Goal: Information Seeking & Learning: Learn about a topic

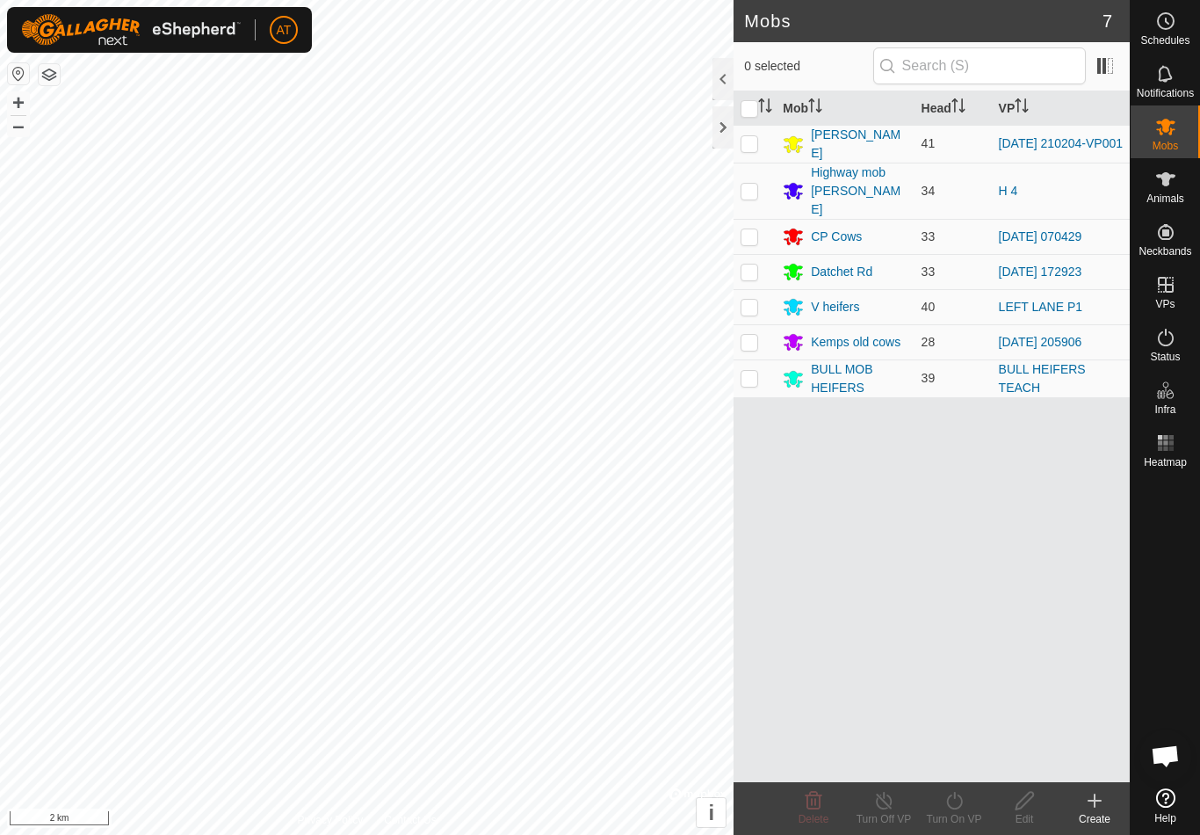
click at [731, 120] on div at bounding box center [722, 127] width 21 height 42
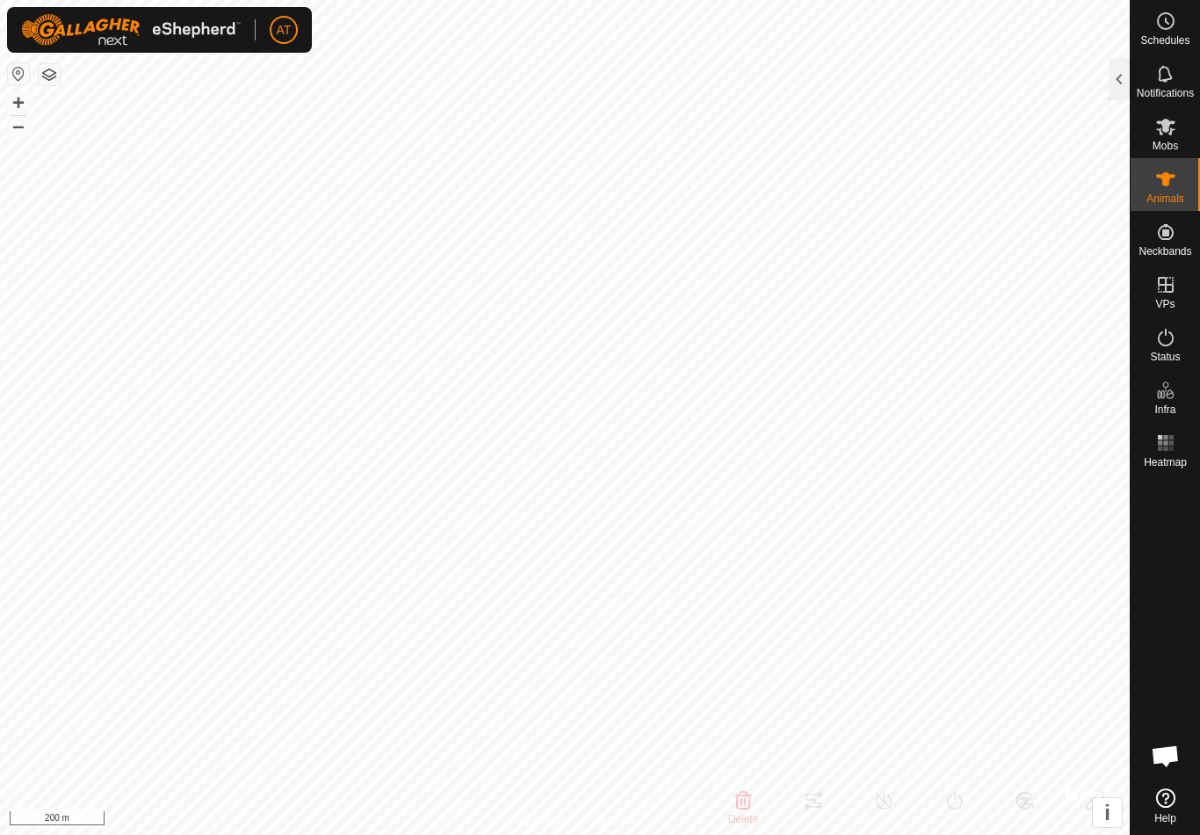
type input "Q33"
type input "-"
type input "Angus"
type input "-"
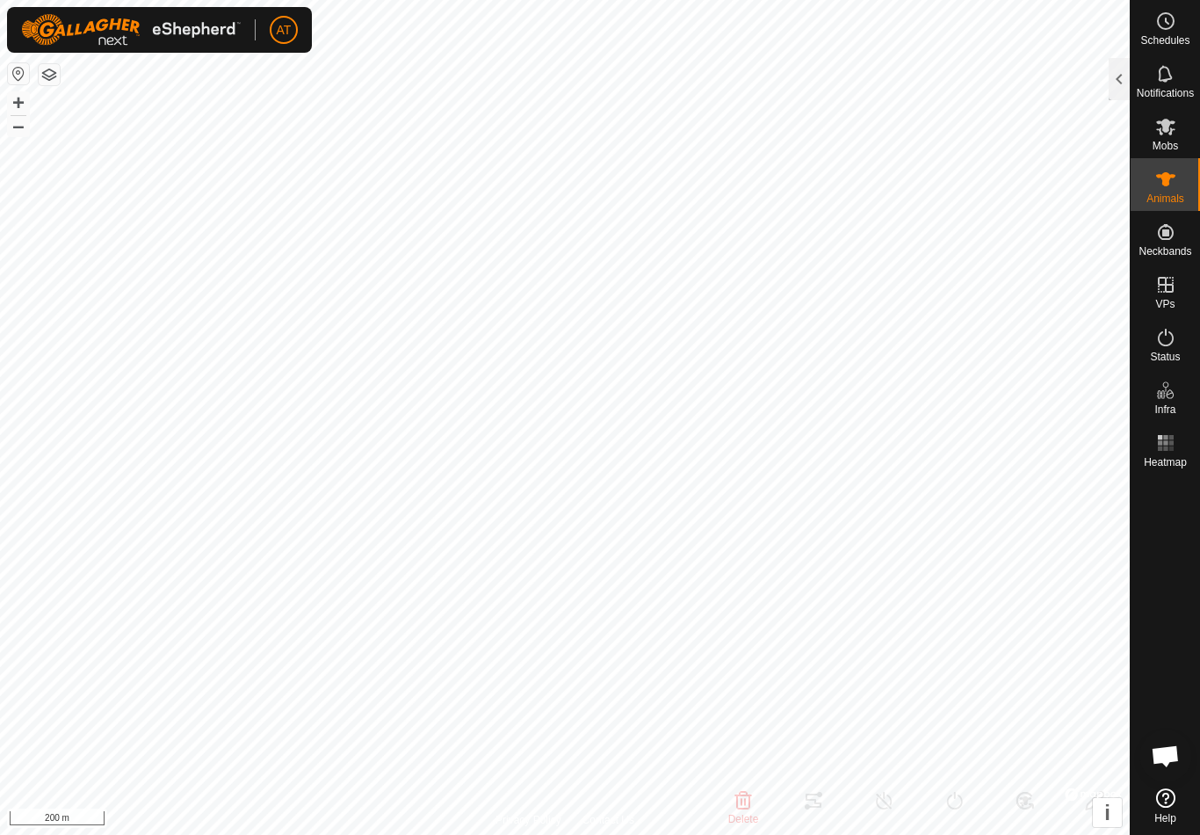
type input "Pregnant"
type input "0 kg"
type input "-"
click at [1120, 69] on div at bounding box center [1119, 79] width 21 height 42
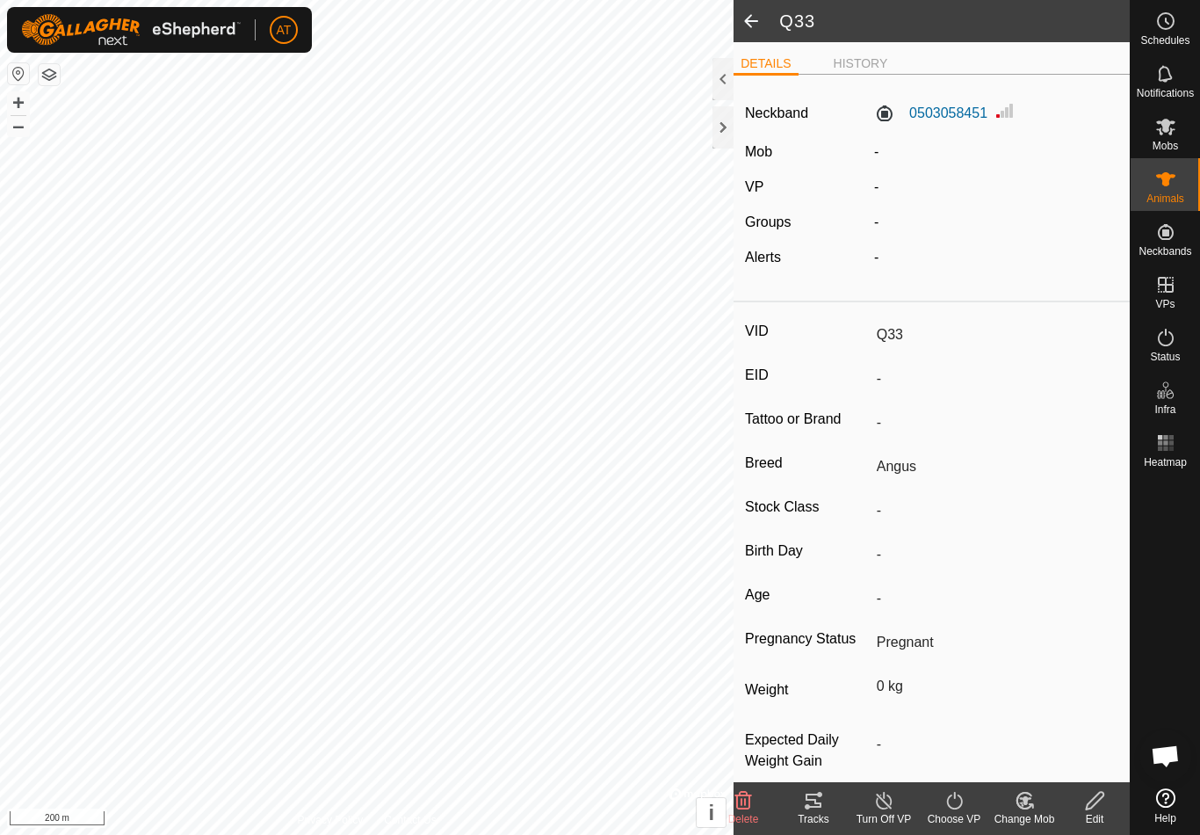
click at [754, 22] on span at bounding box center [751, 21] width 35 height 42
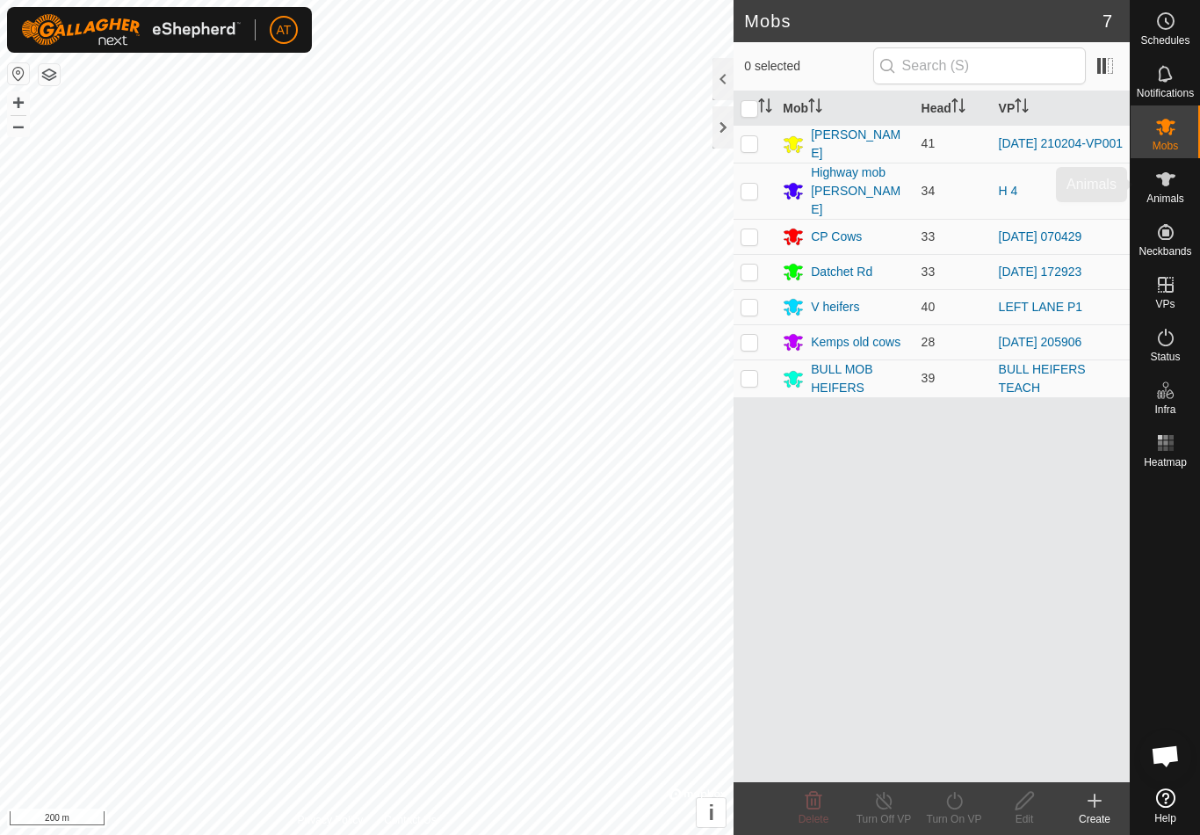
click at [1176, 185] on es-animals-svg-icon at bounding box center [1166, 179] width 32 height 28
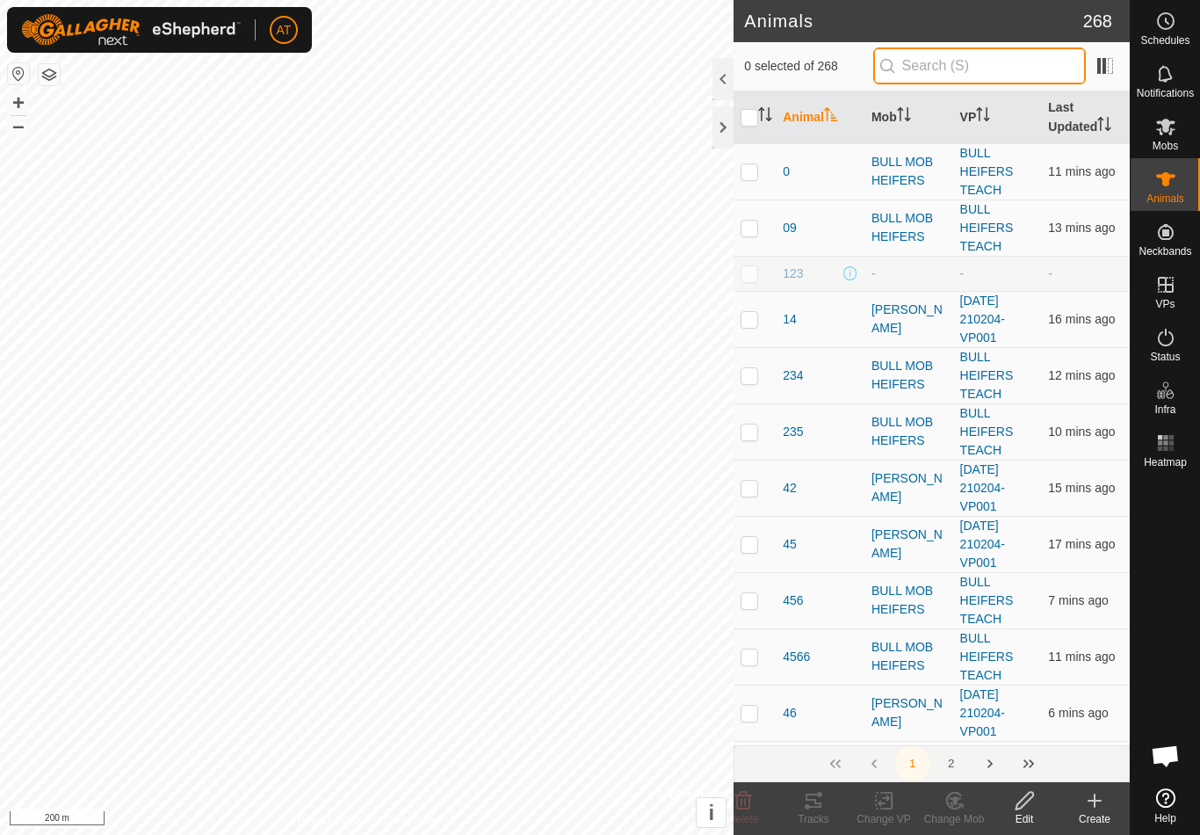
click at [1006, 71] on input "text" at bounding box center [979, 65] width 213 height 37
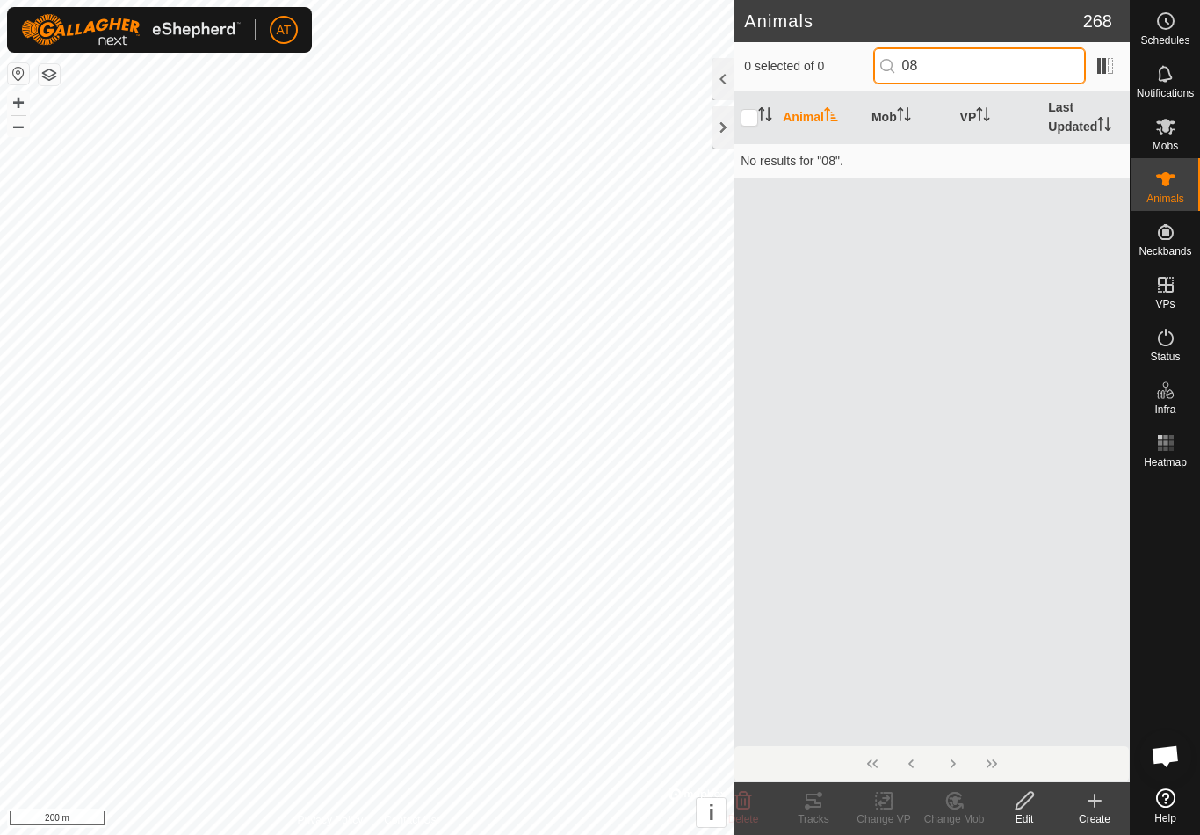
type input "0"
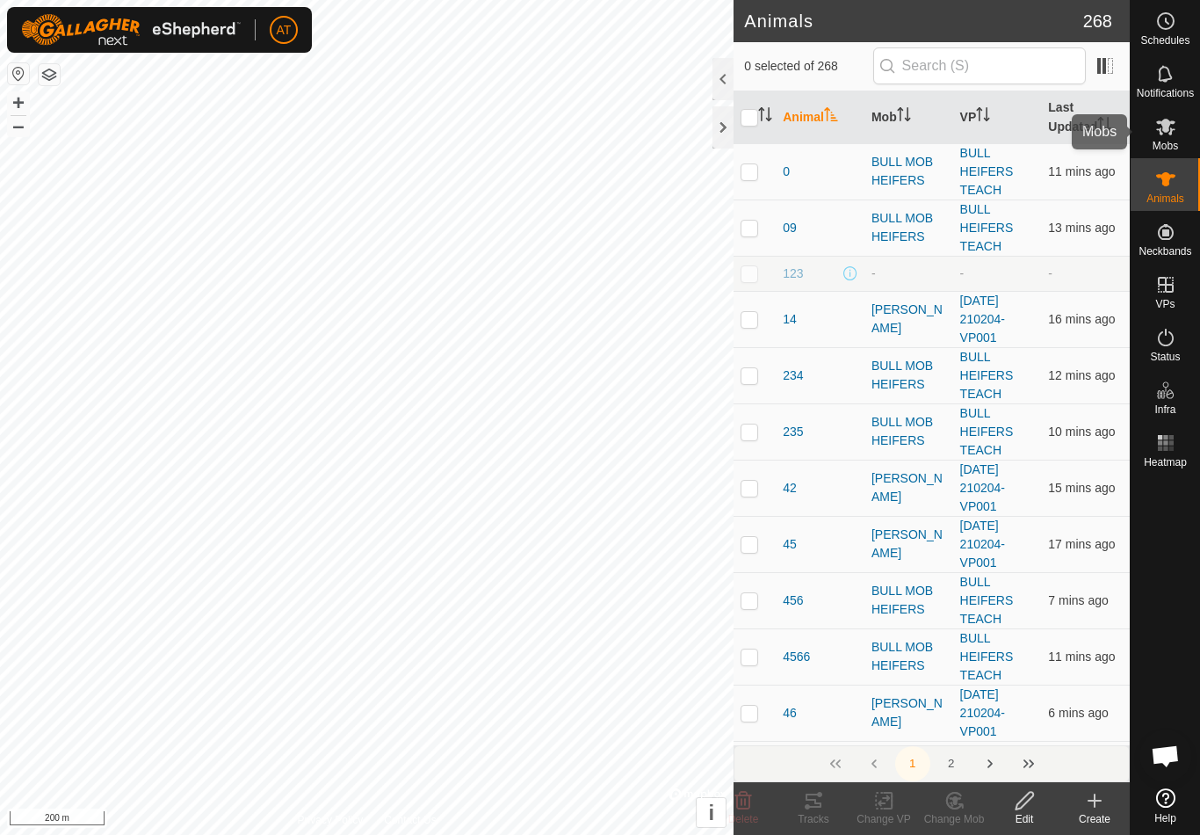
click at [1172, 121] on icon at bounding box center [1165, 127] width 19 height 17
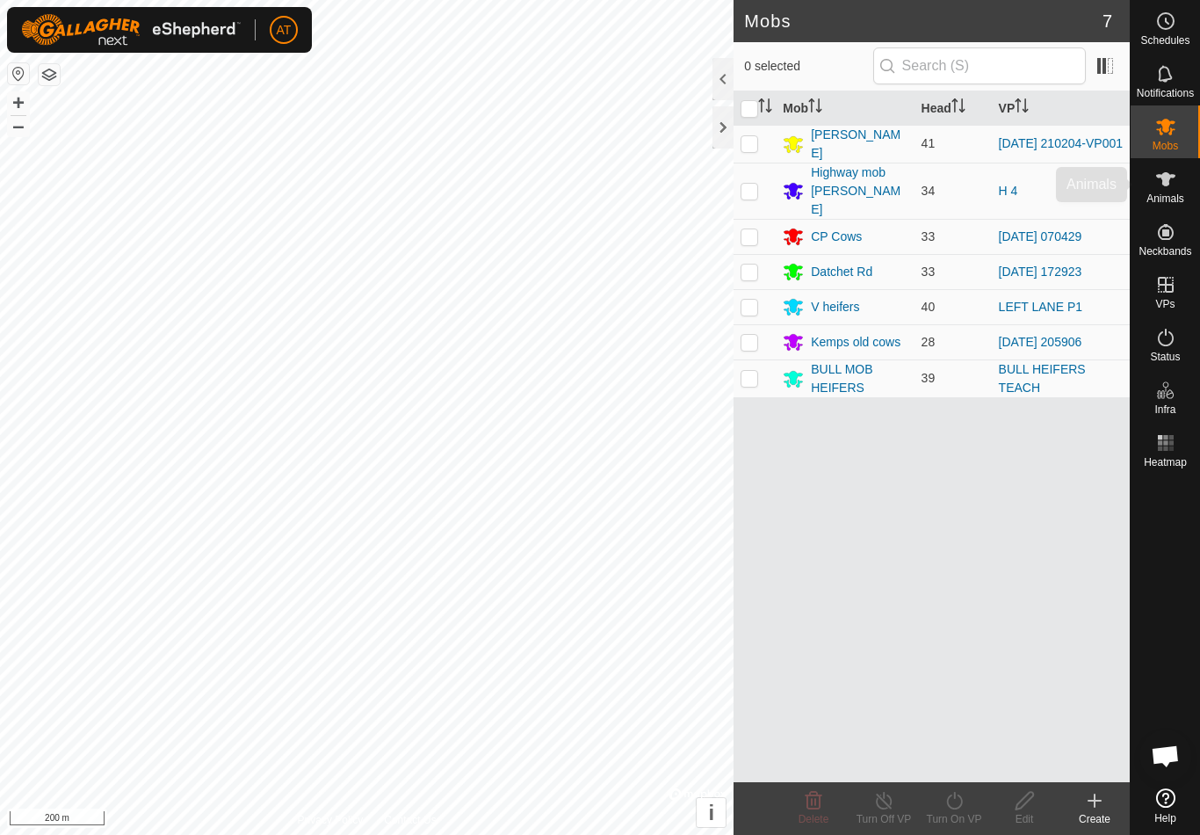
click at [1175, 188] on icon at bounding box center [1165, 179] width 21 height 21
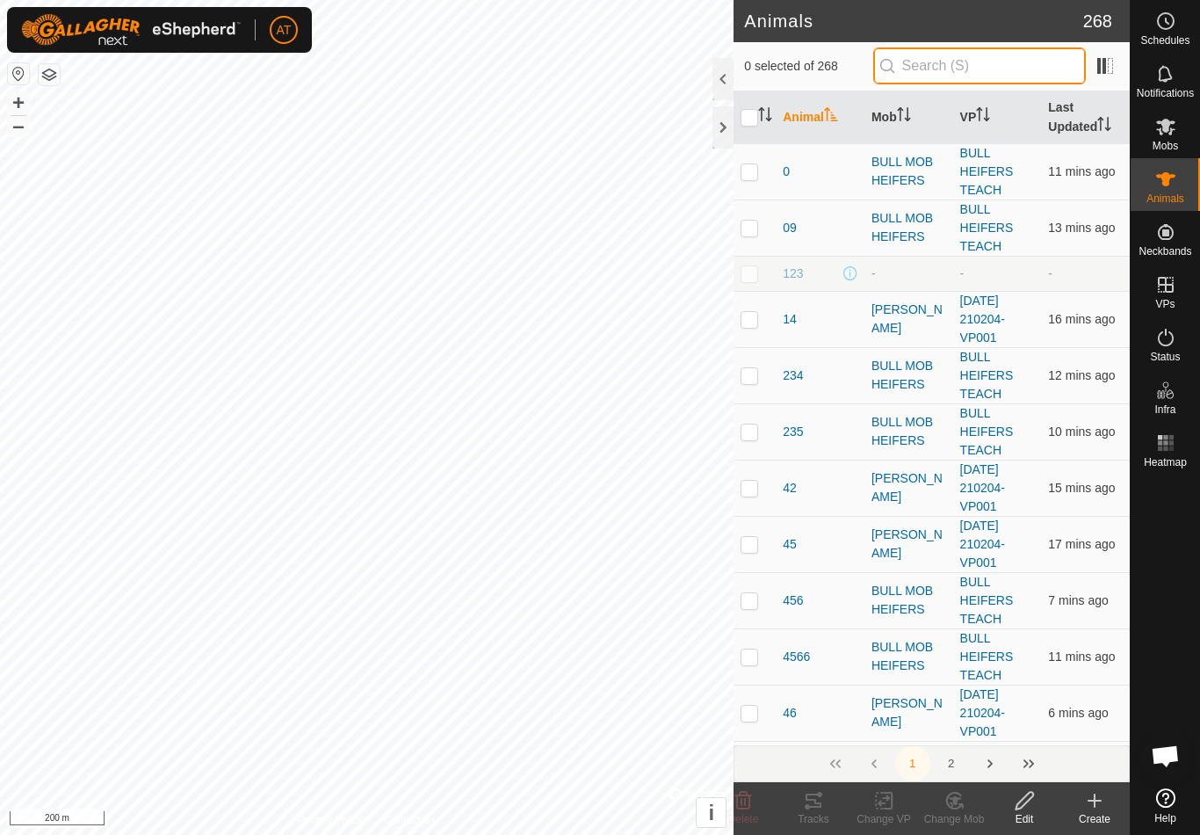
click at [988, 71] on input "text" at bounding box center [979, 65] width 213 height 37
click at [973, 79] on input "text" at bounding box center [979, 65] width 213 height 37
click at [1191, 162] on div "Animals" at bounding box center [1165, 184] width 69 height 53
click at [1177, 119] on es-mob-svg-icon at bounding box center [1166, 126] width 32 height 28
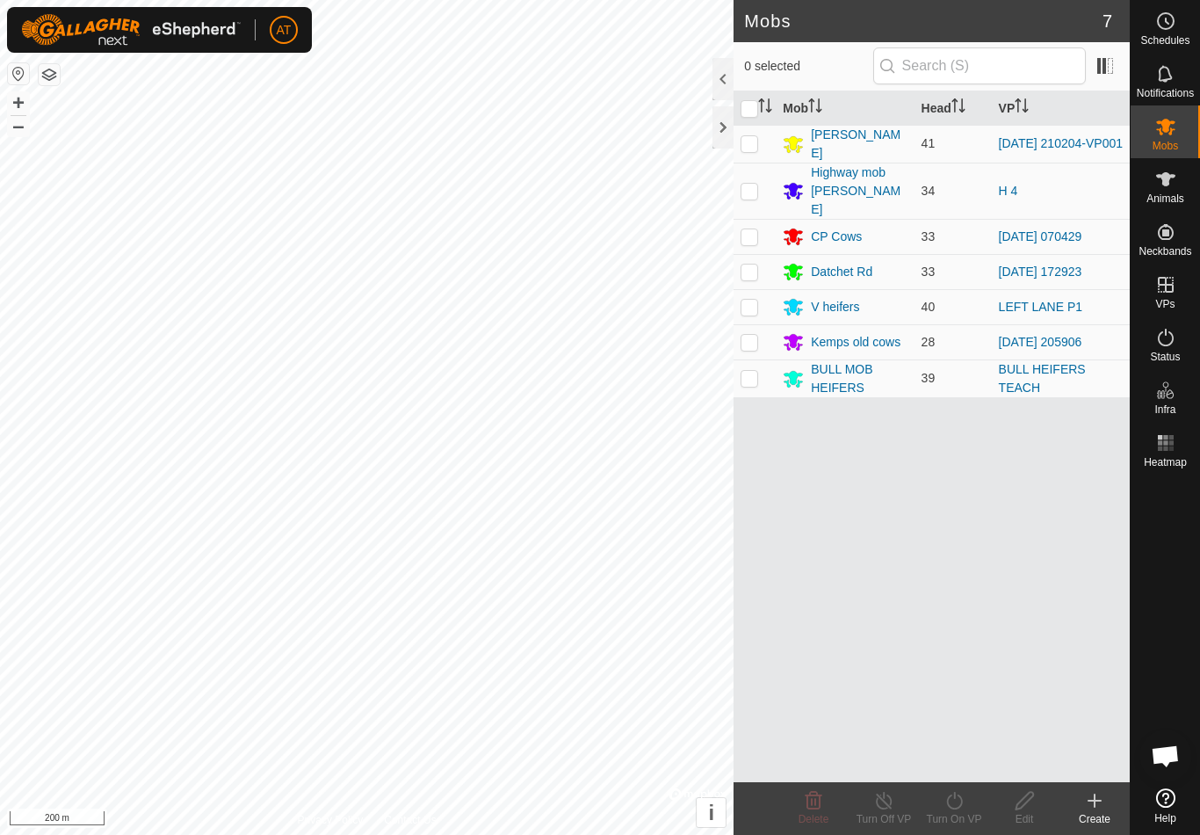
click at [756, 139] on p-checkbox at bounding box center [750, 143] width 18 height 14
checkbox input "true"
click at [836, 146] on div "[PERSON_NAME]" at bounding box center [859, 144] width 96 height 37
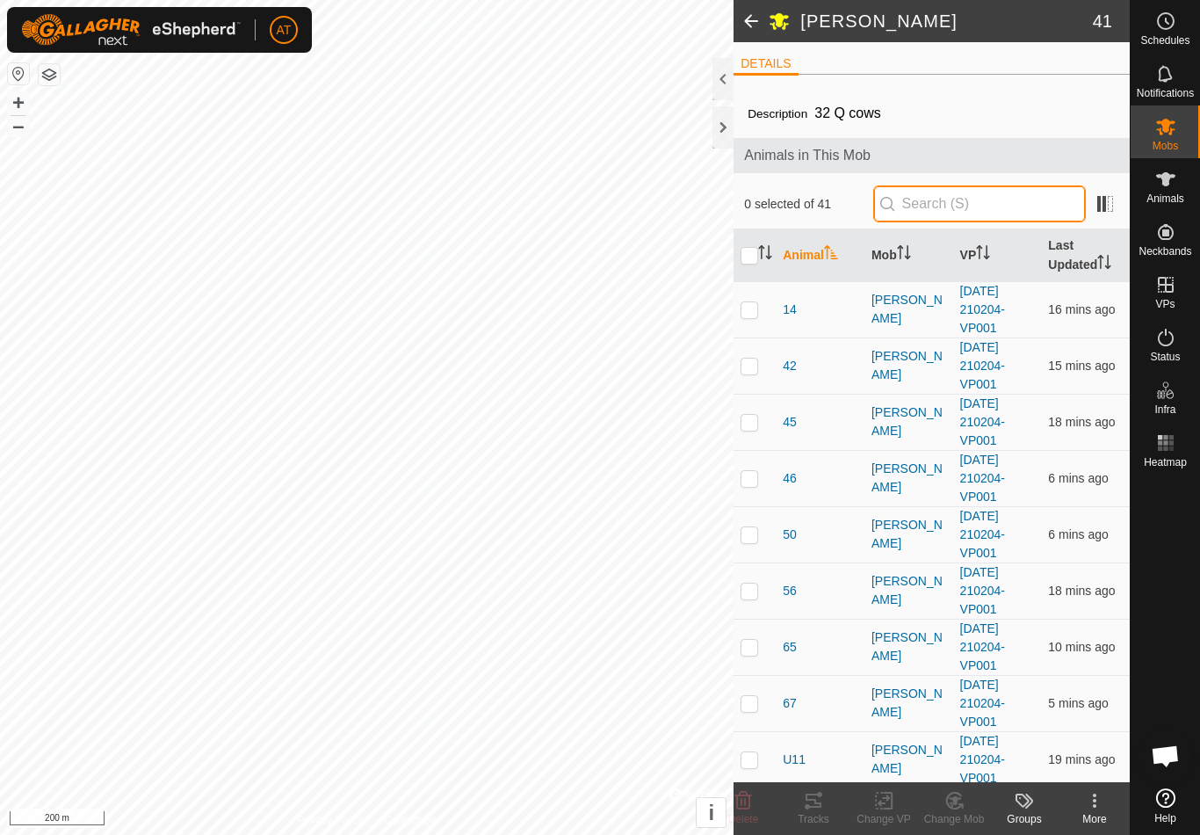
click at [989, 202] on input "text" at bounding box center [979, 203] width 213 height 37
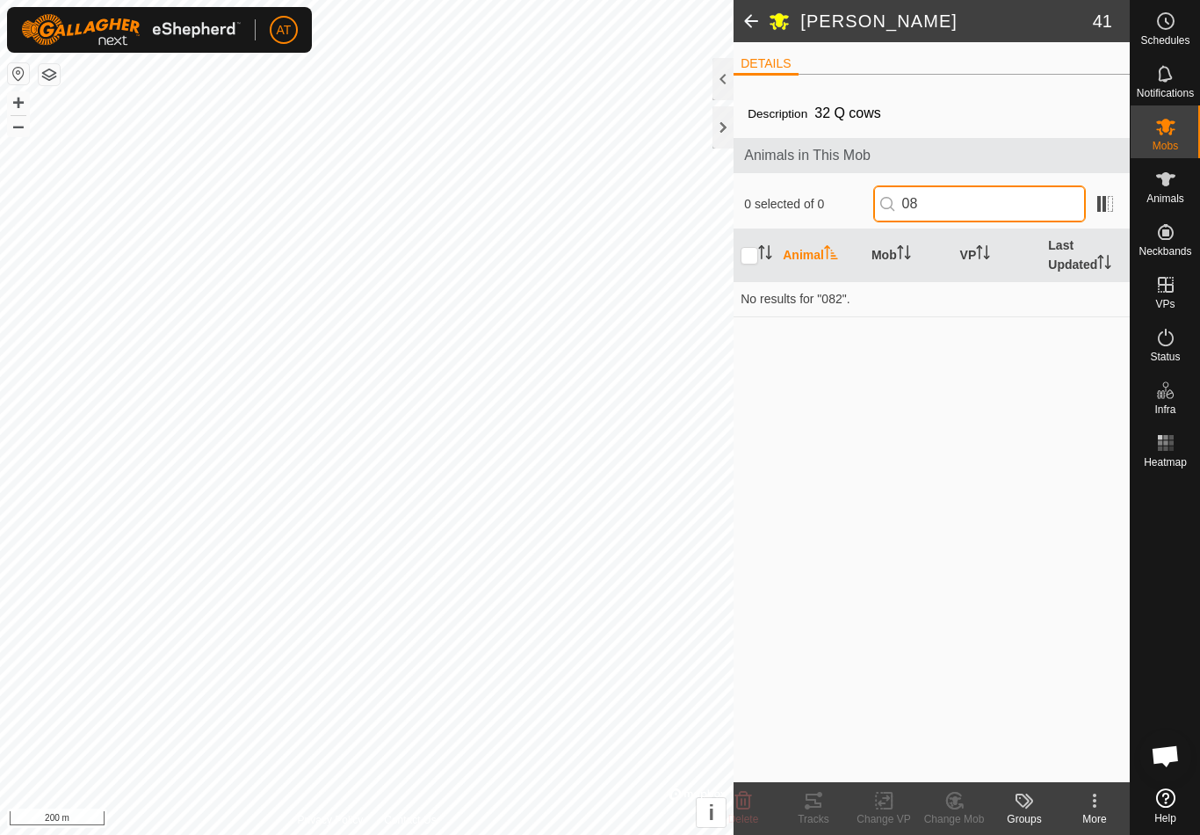
type input "0"
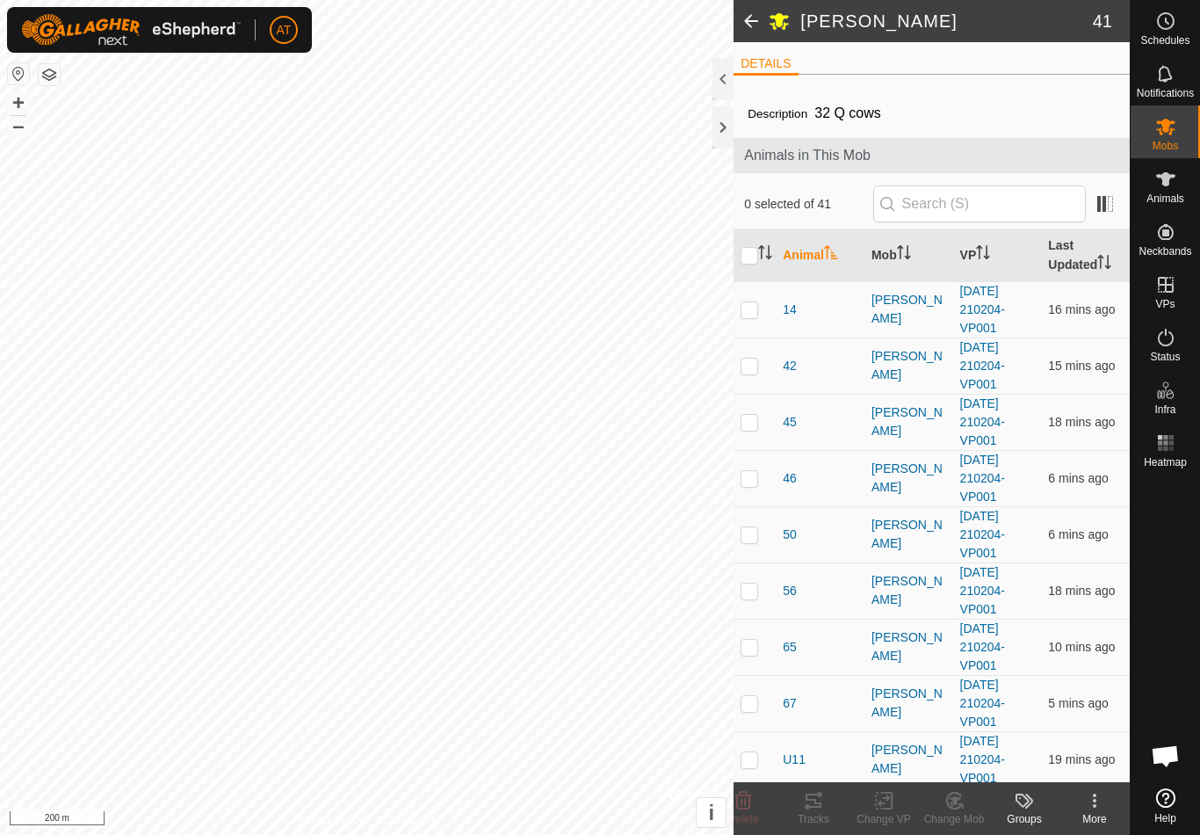
click at [752, 15] on span at bounding box center [751, 21] width 35 height 42
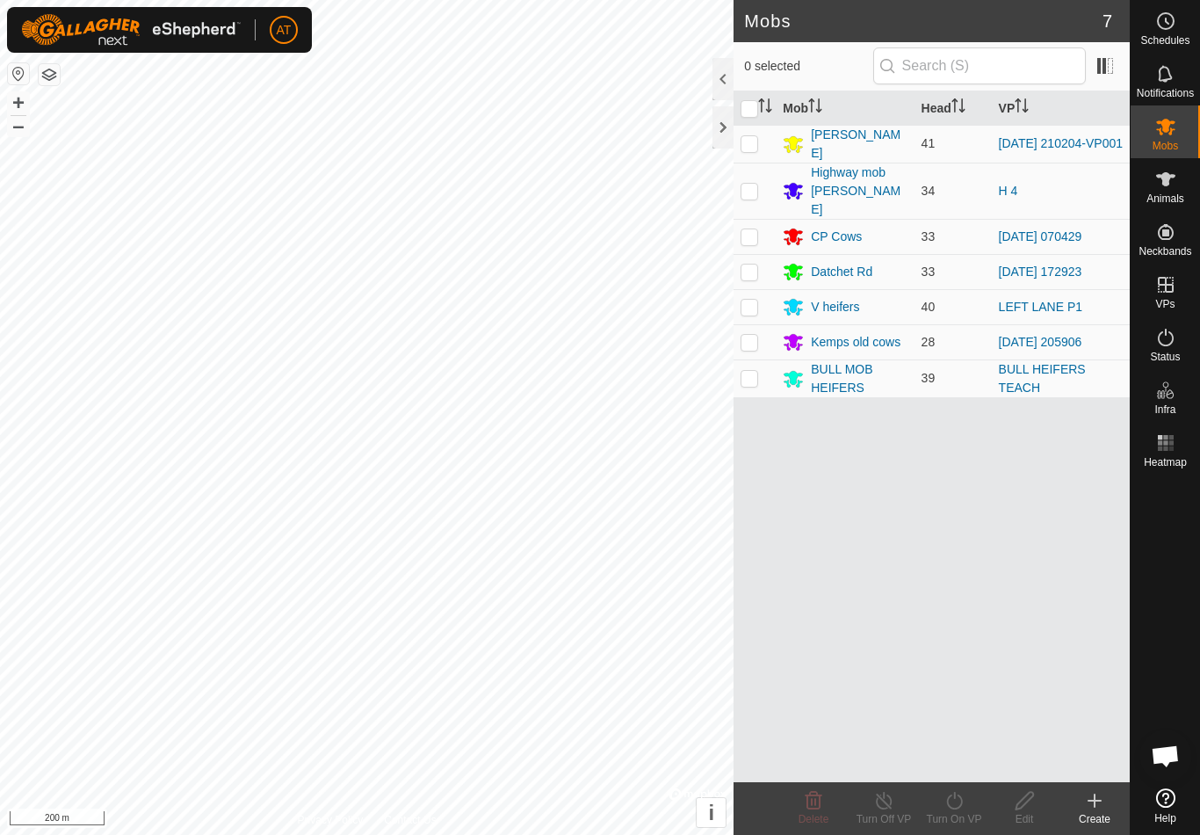
click at [755, 184] on p-checkbox at bounding box center [750, 191] width 18 height 14
checkbox input "true"
click at [825, 177] on div "Highway mob [PERSON_NAME]" at bounding box center [859, 190] width 96 height 55
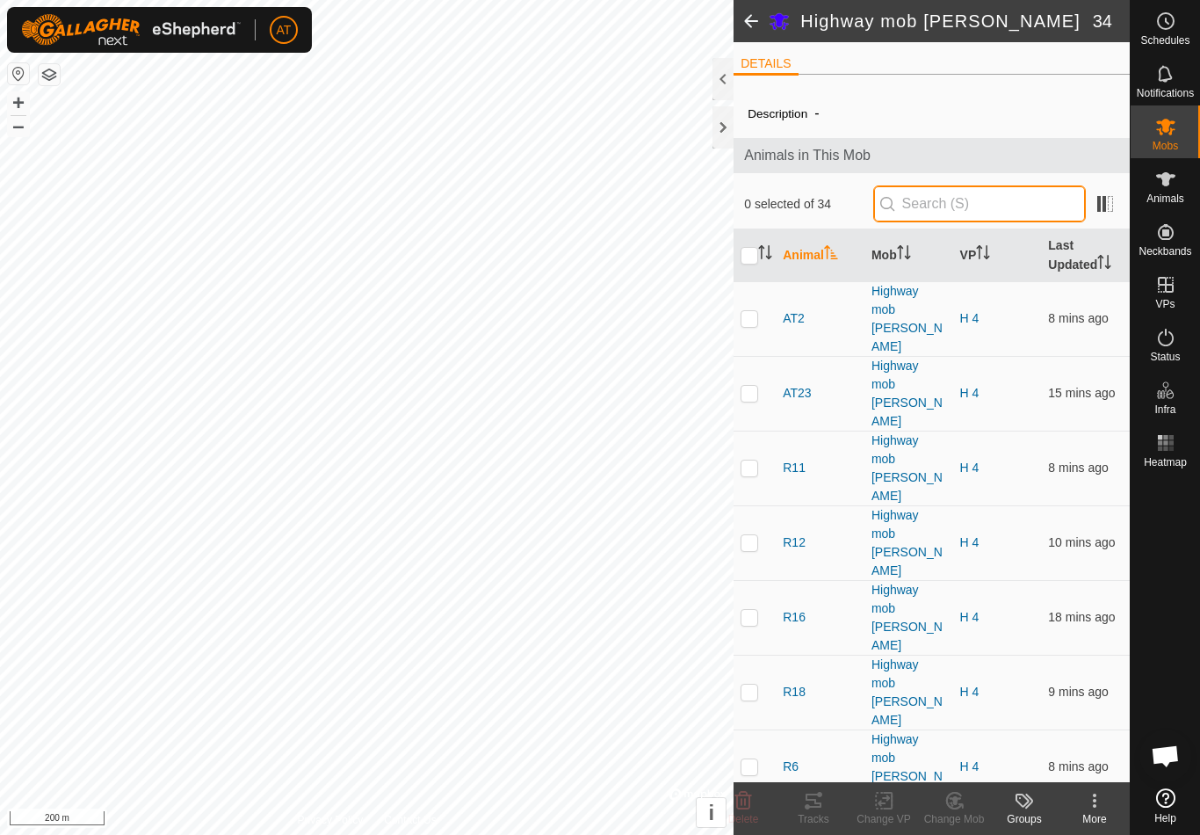
click at [984, 203] on input "text" at bounding box center [979, 203] width 213 height 37
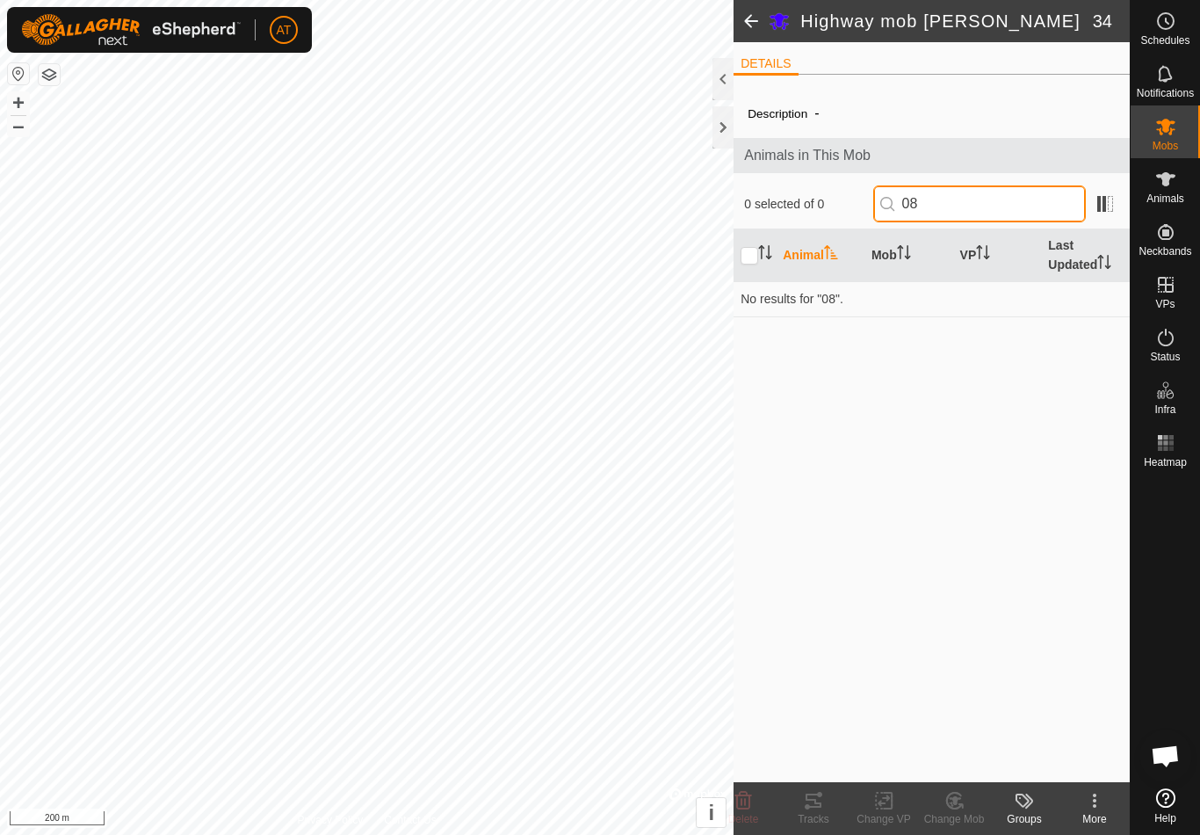
type input "0"
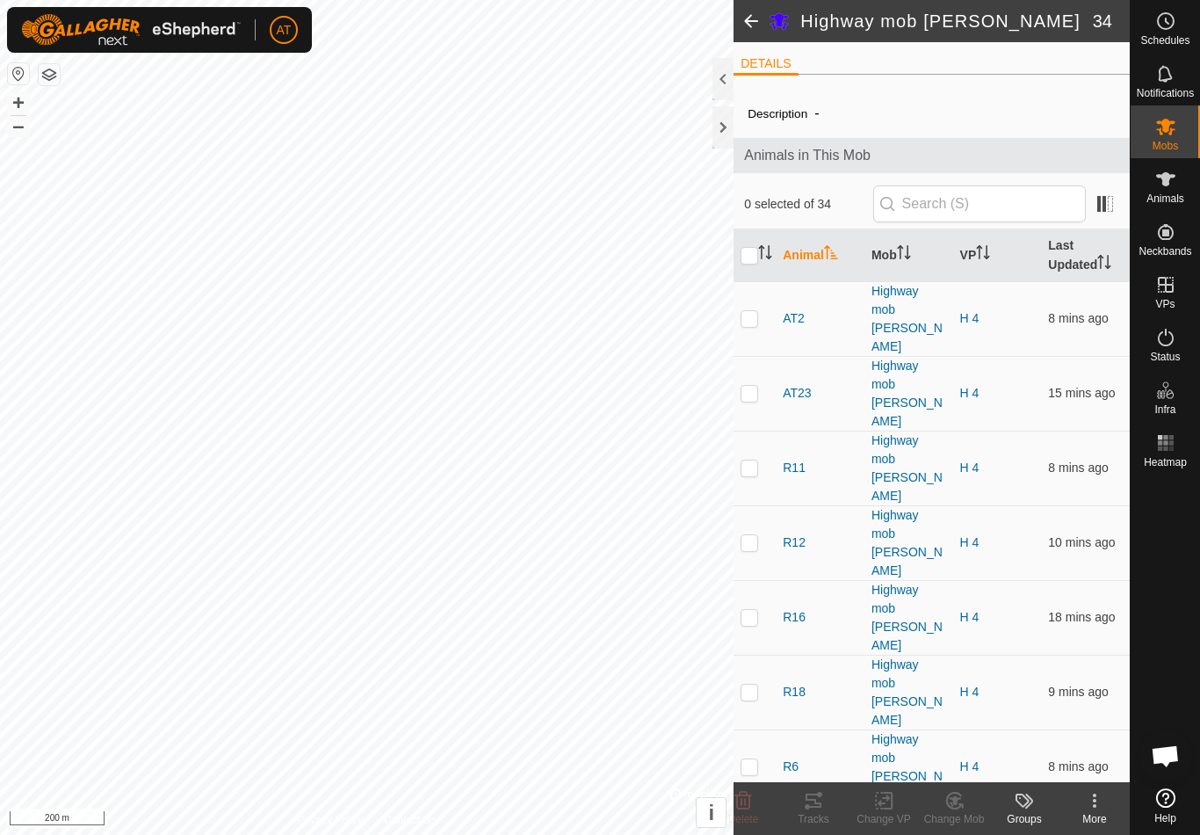
click at [748, 13] on span at bounding box center [751, 21] width 35 height 42
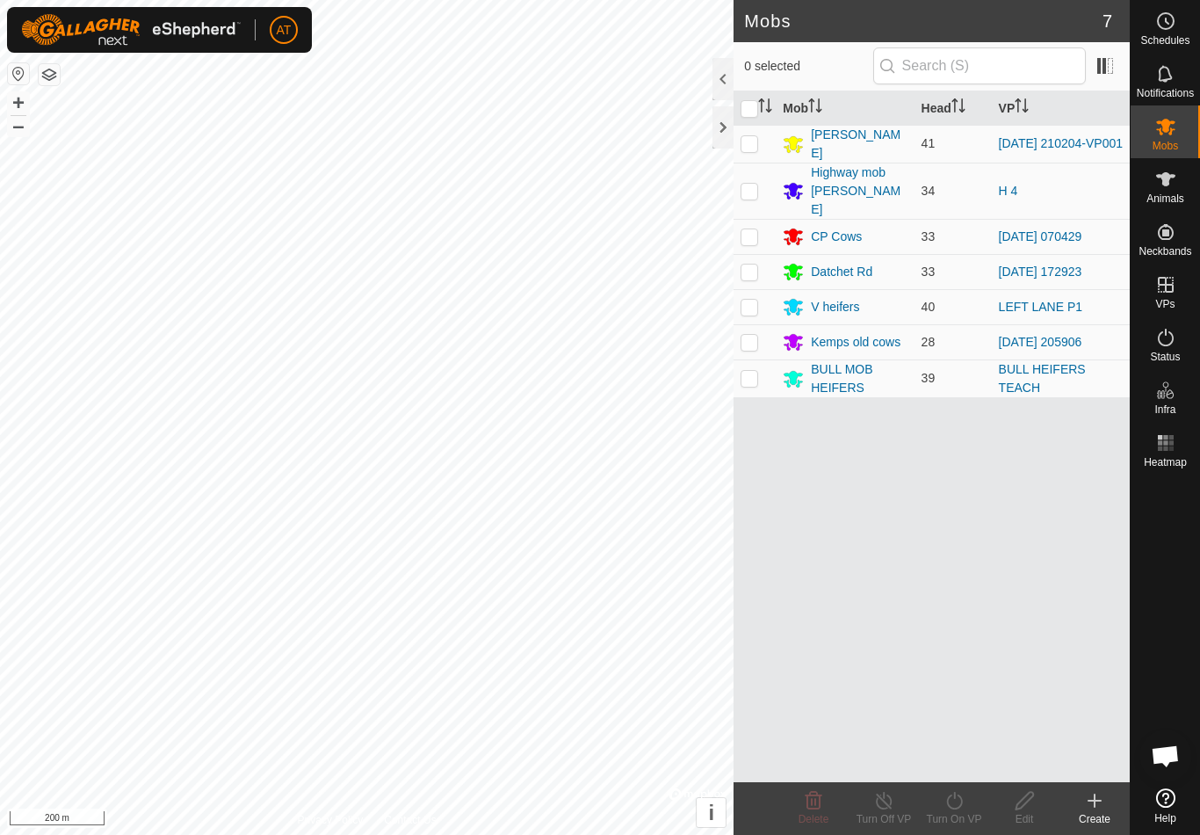
click at [852, 228] on div "CP Cows" at bounding box center [836, 237] width 51 height 18
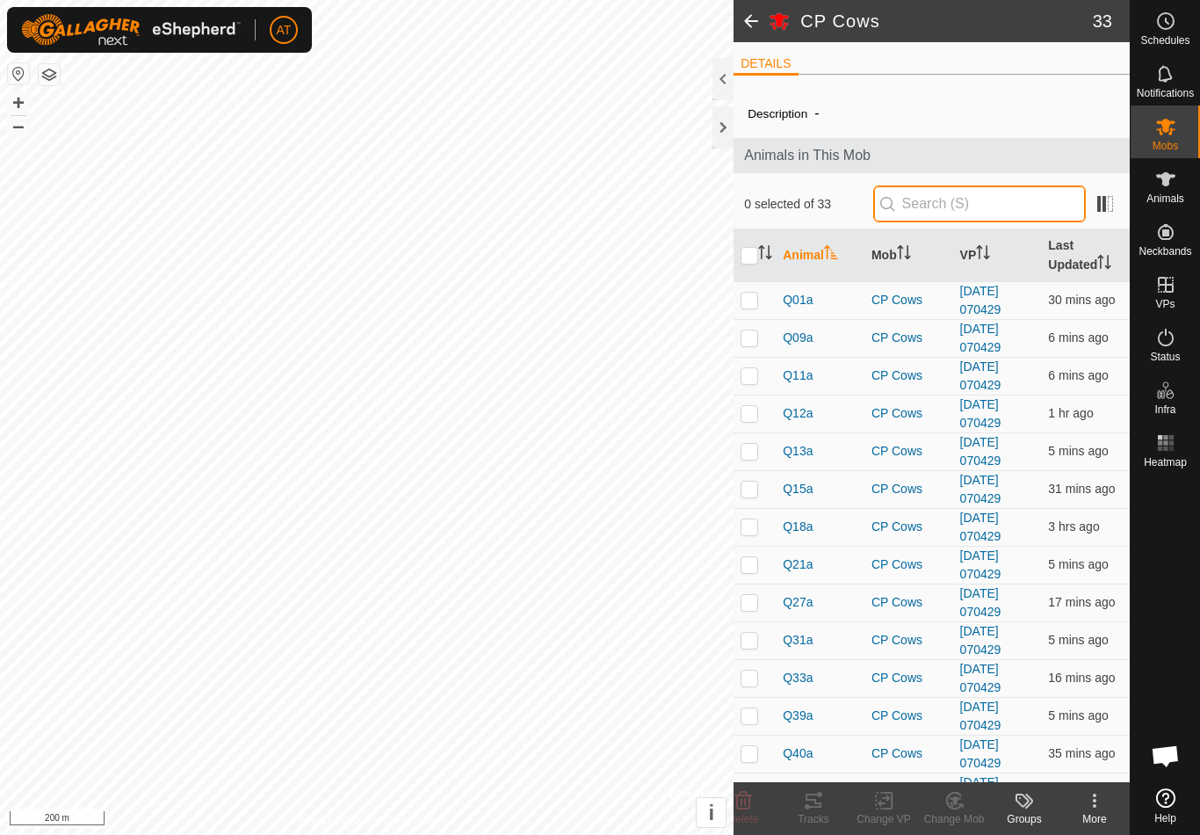
click at [1006, 203] on input "text" at bounding box center [979, 203] width 213 height 37
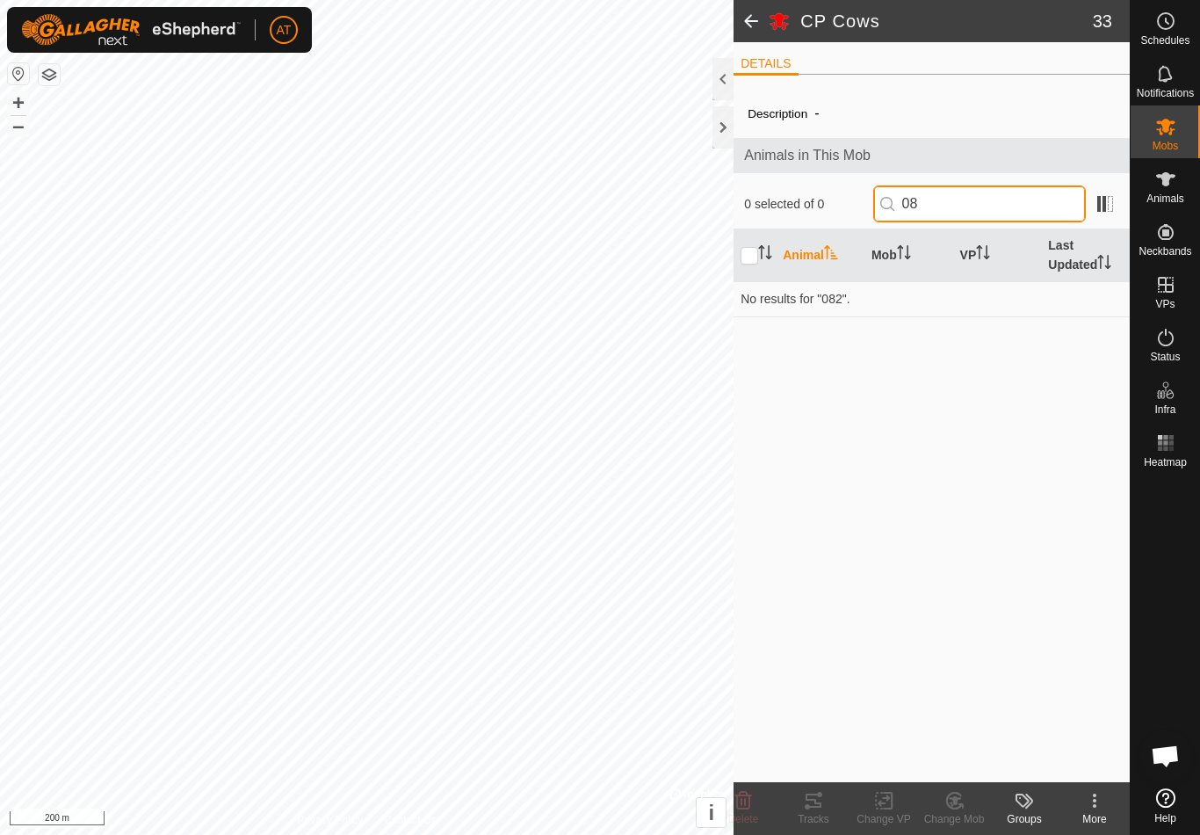
type input "0"
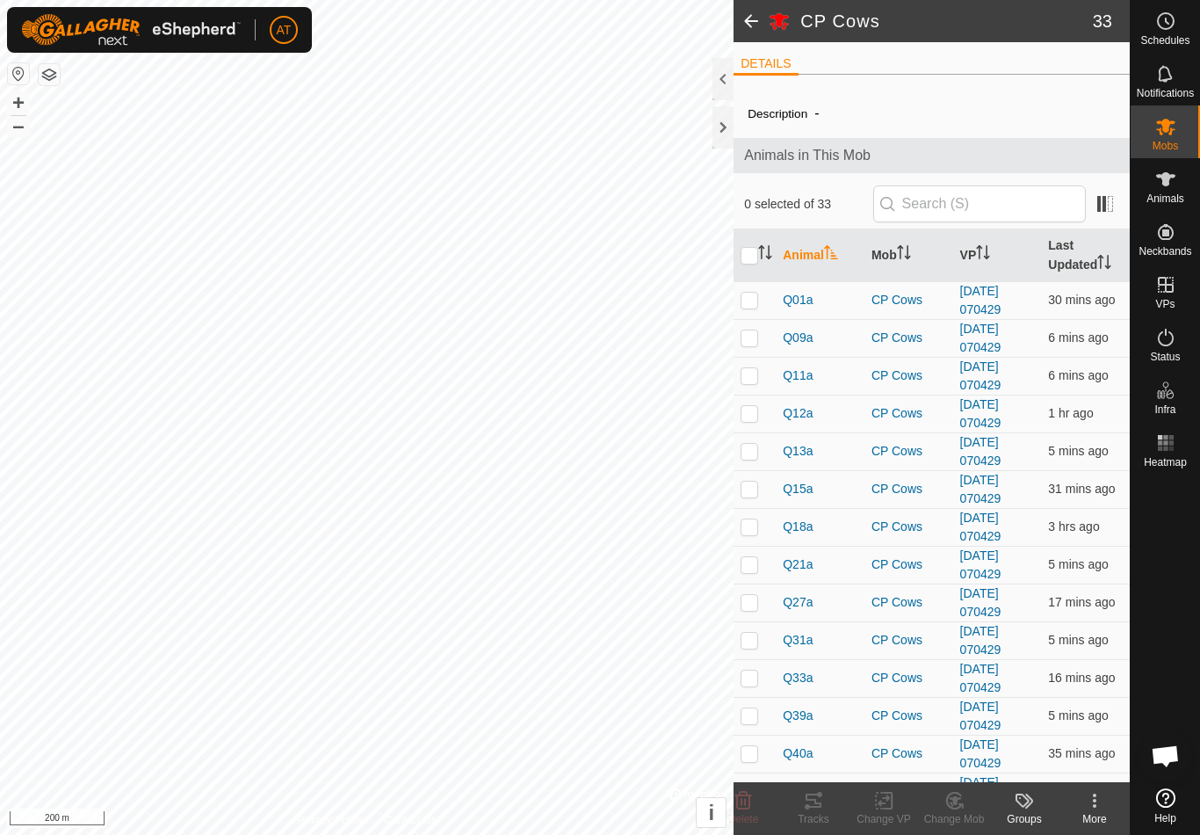
click at [755, 20] on span at bounding box center [751, 21] width 35 height 42
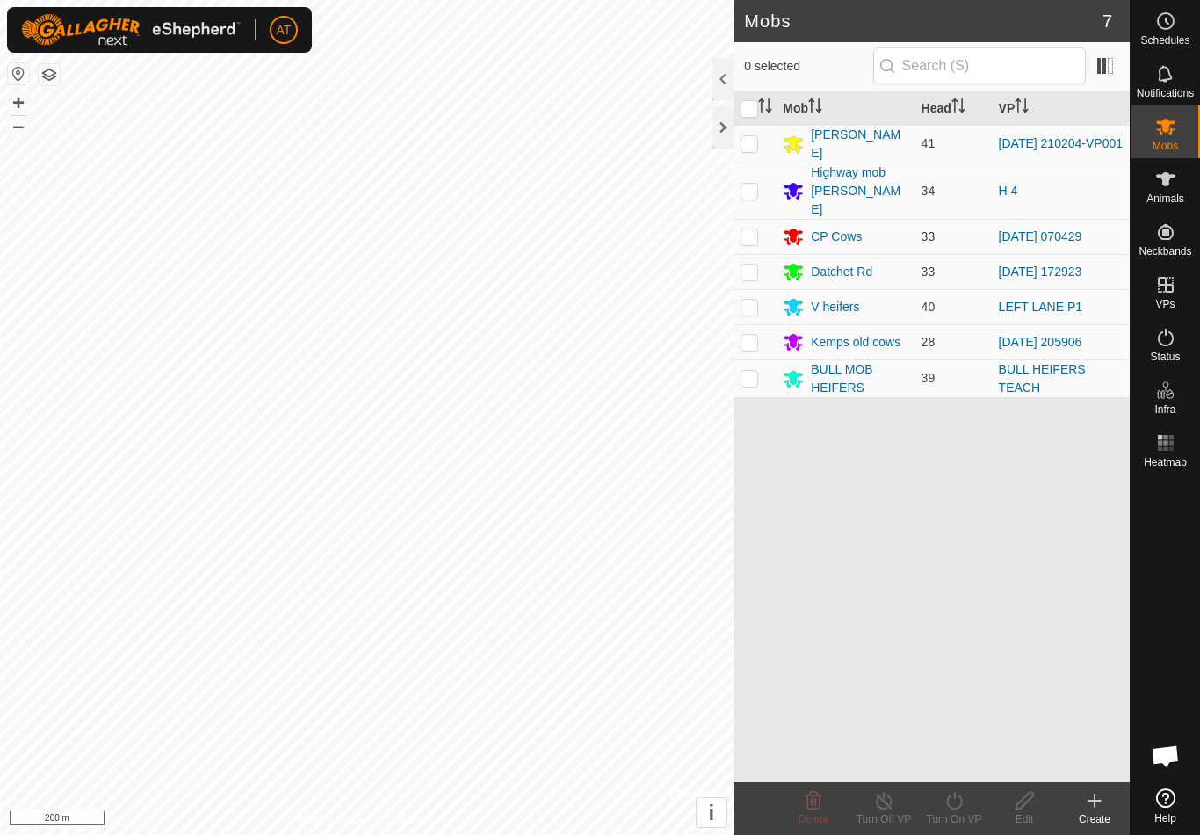
click at [749, 264] on p-checkbox at bounding box center [750, 271] width 18 height 14
checkbox input "true"
click at [856, 263] on div "Datchet Rd" at bounding box center [841, 272] width 61 height 18
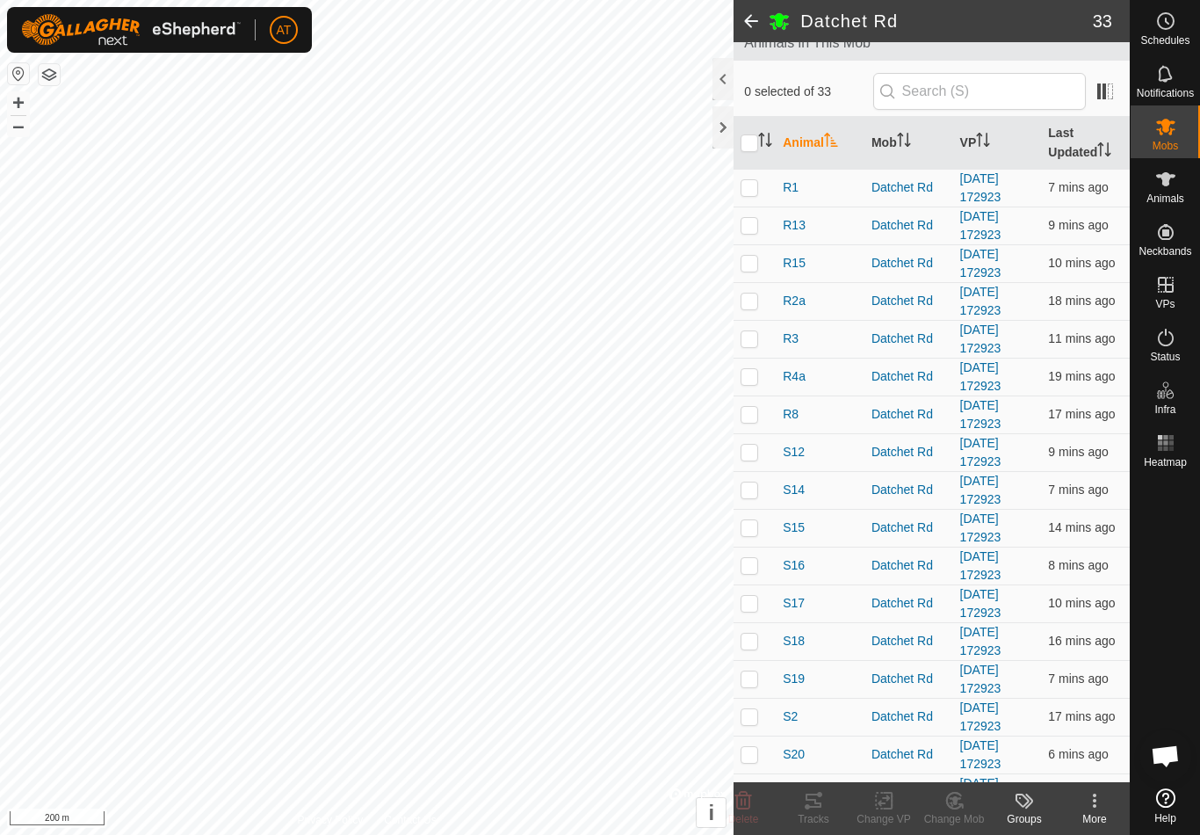
scroll to position [117, 0]
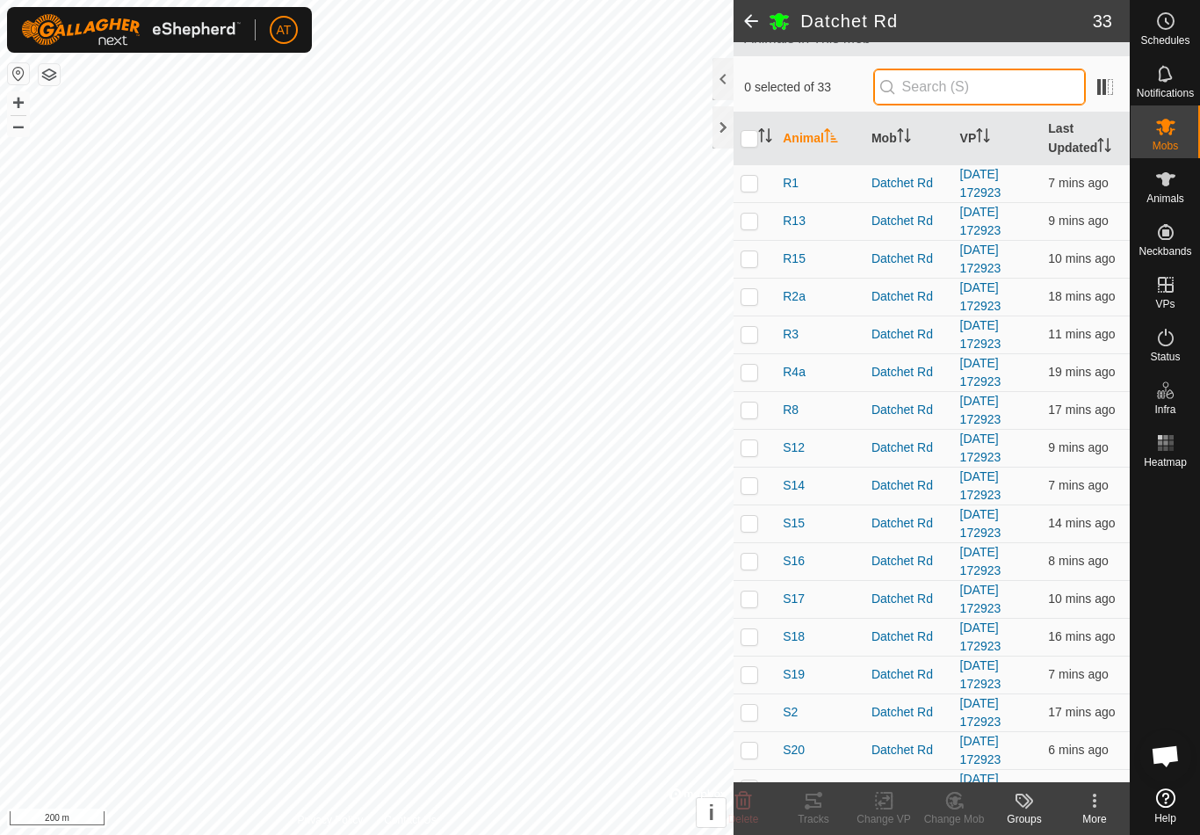
click at [947, 83] on input "text" at bounding box center [979, 87] width 213 height 37
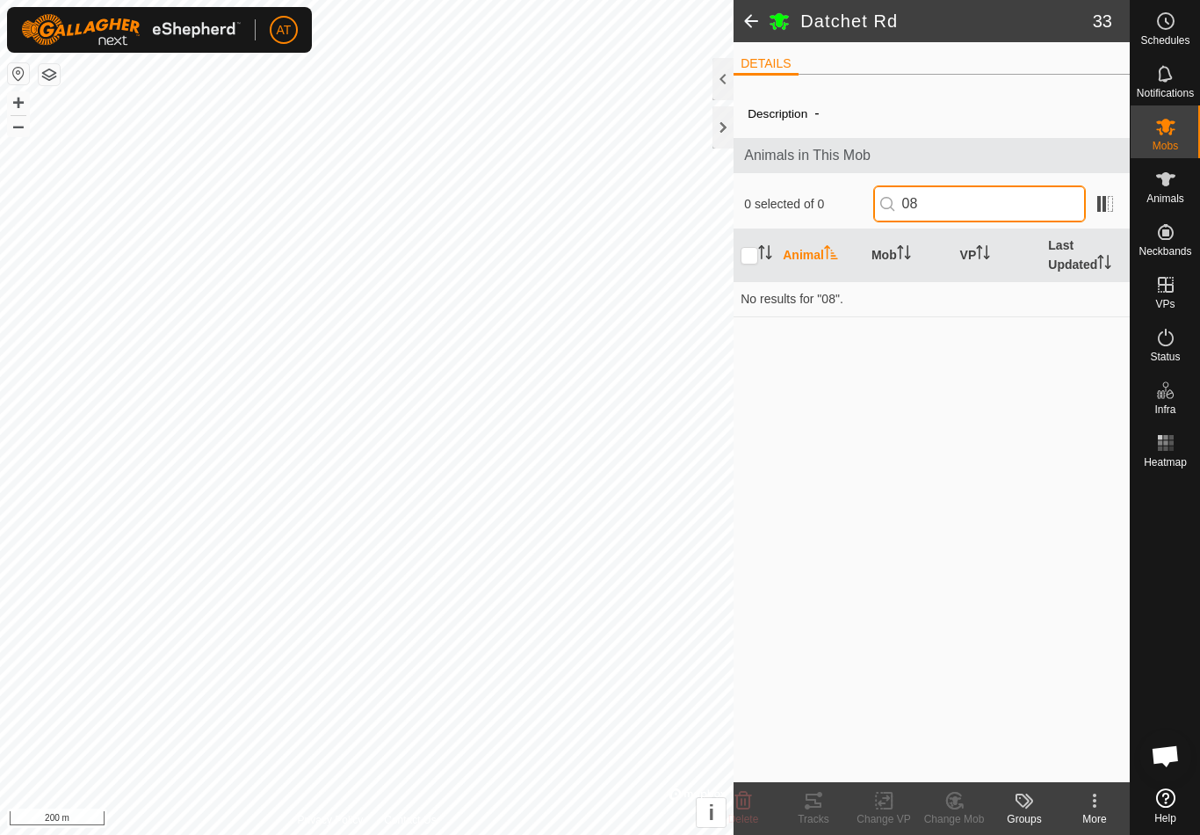
scroll to position [0, 0]
type input "0"
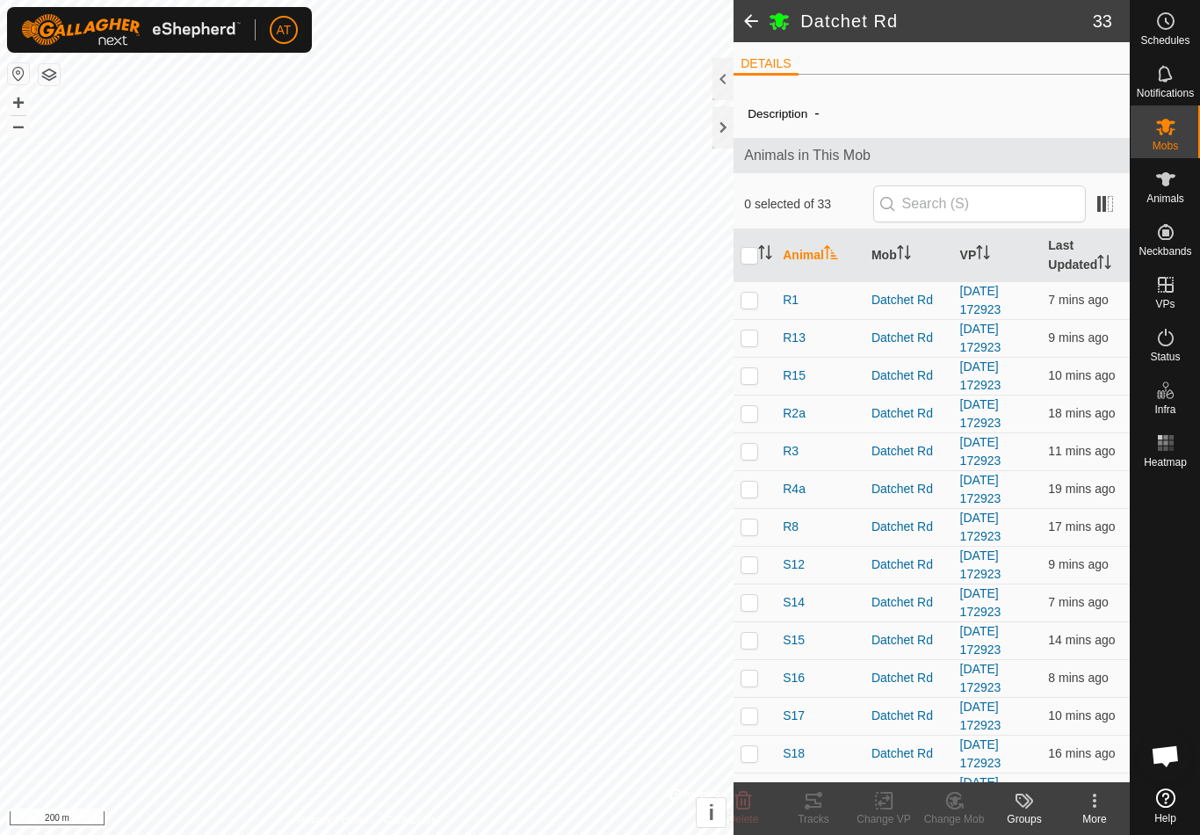
click at [754, 11] on span at bounding box center [751, 21] width 35 height 42
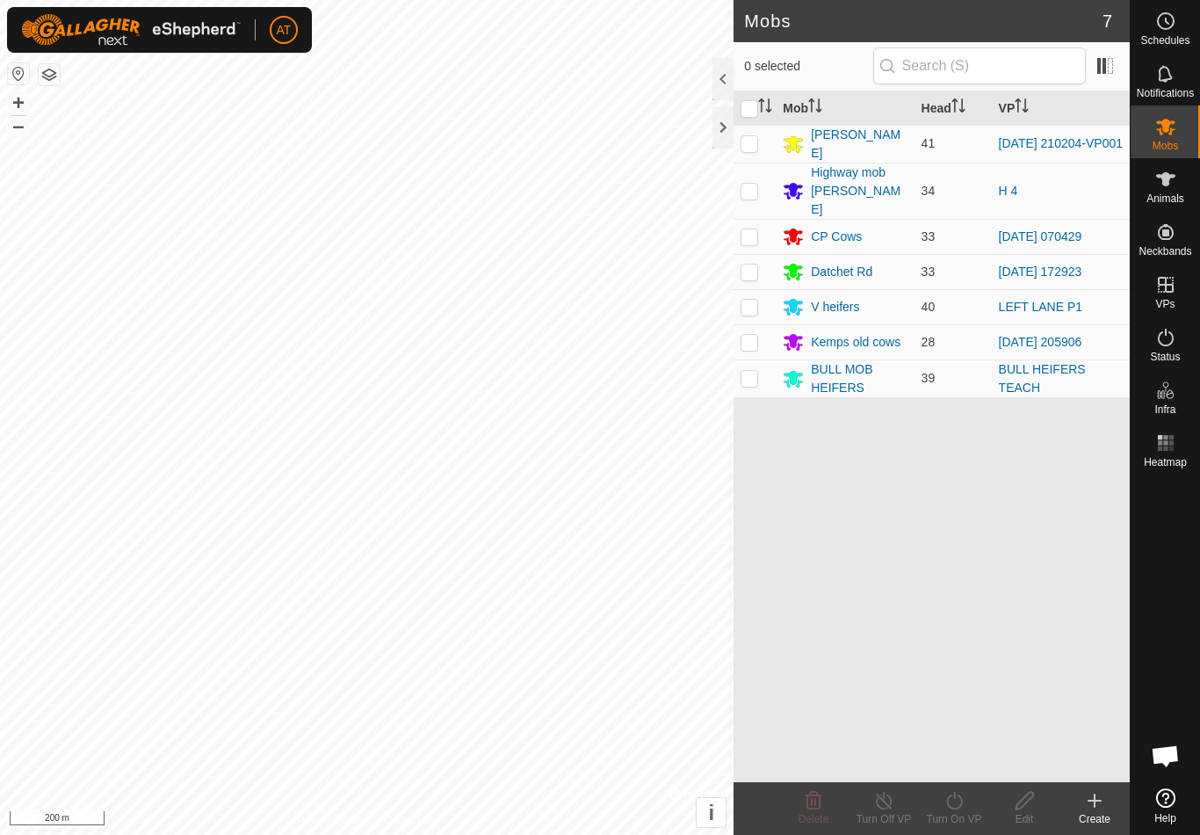
click at [828, 298] on div "V heifers" at bounding box center [835, 307] width 48 height 18
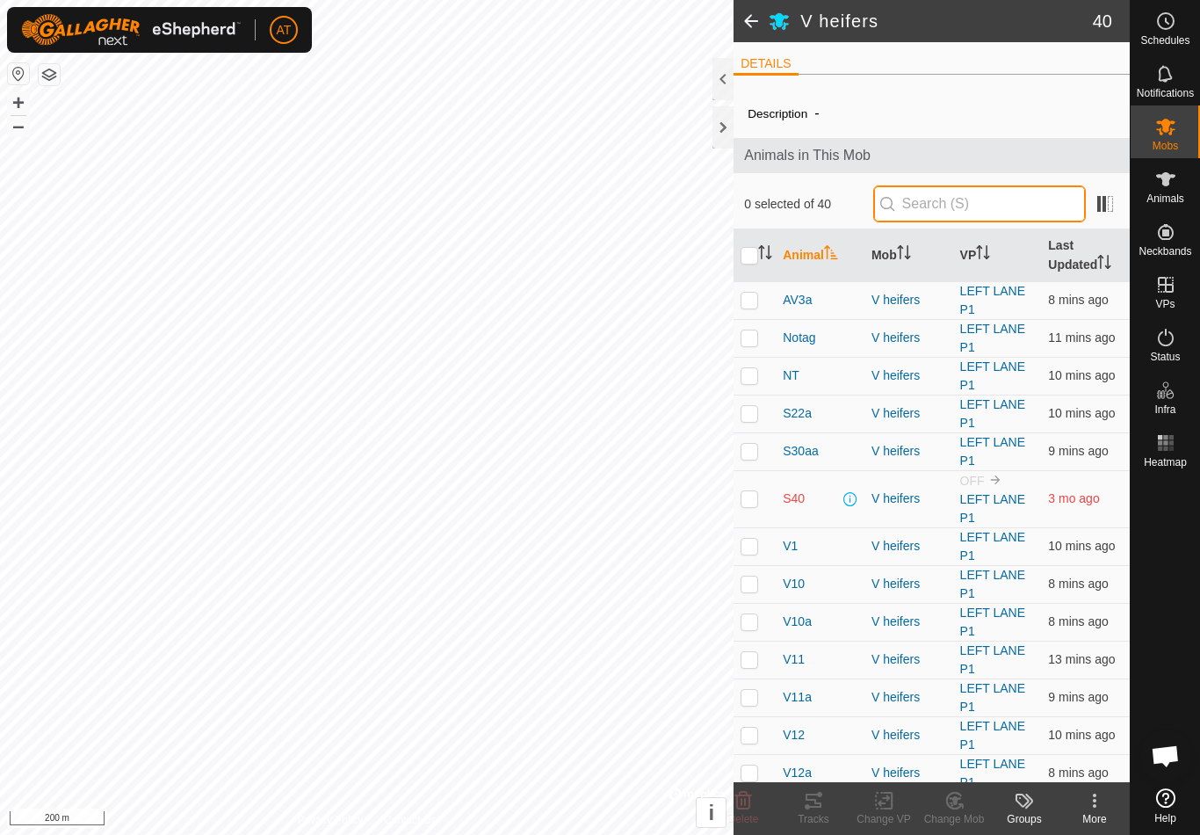
click at [1038, 209] on input "text" at bounding box center [979, 203] width 213 height 37
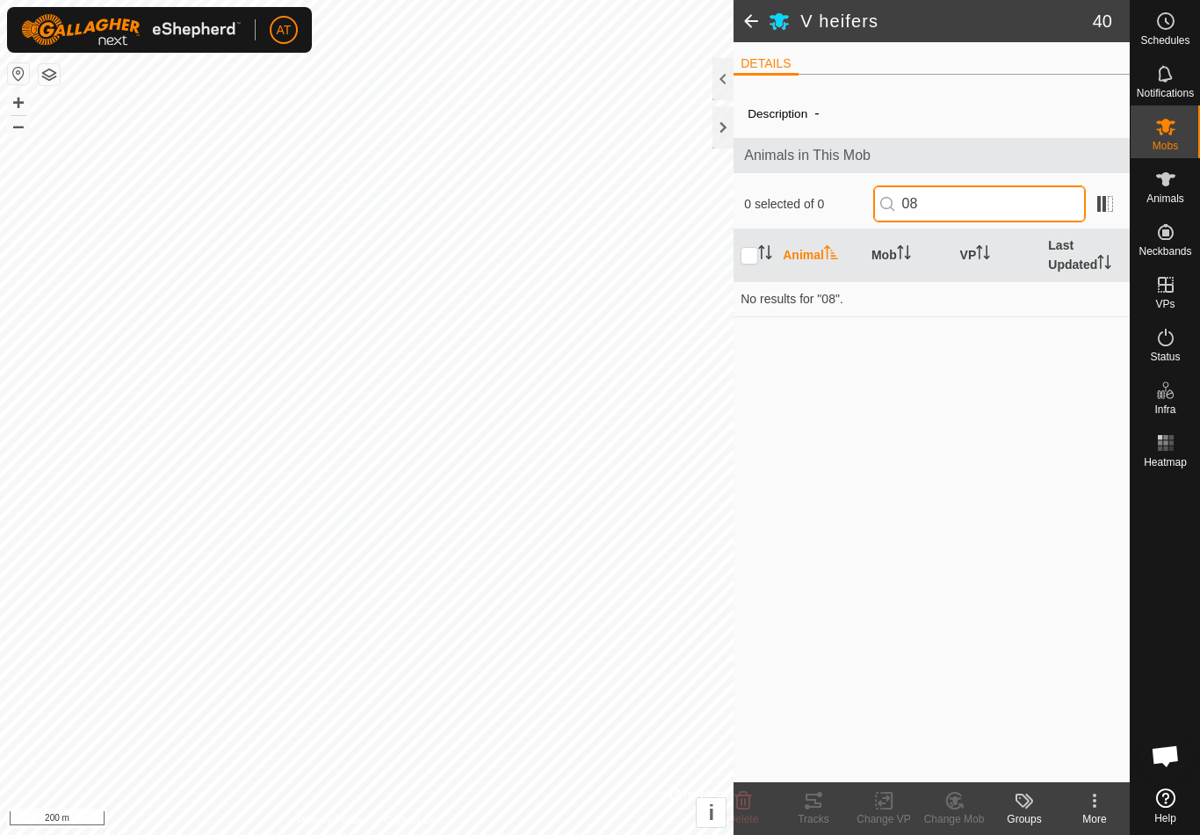
type input "0"
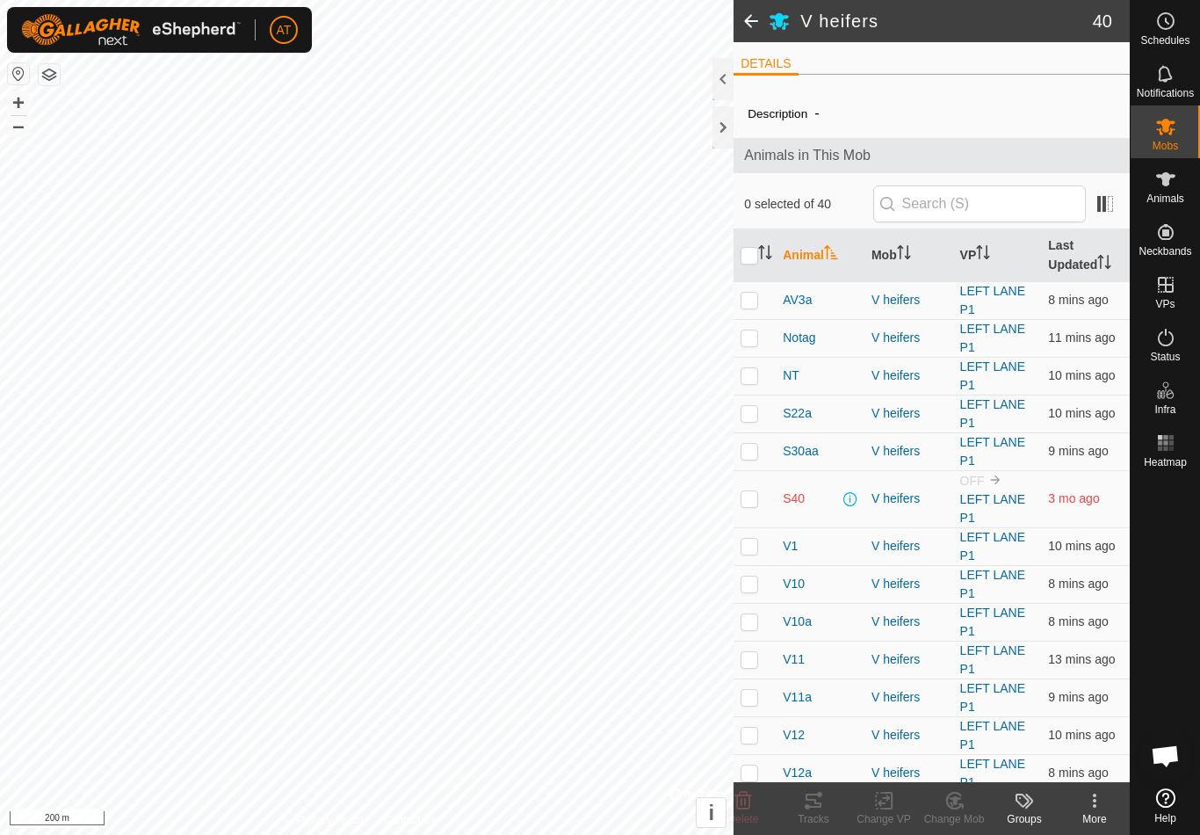
click at [753, 18] on span at bounding box center [751, 21] width 35 height 42
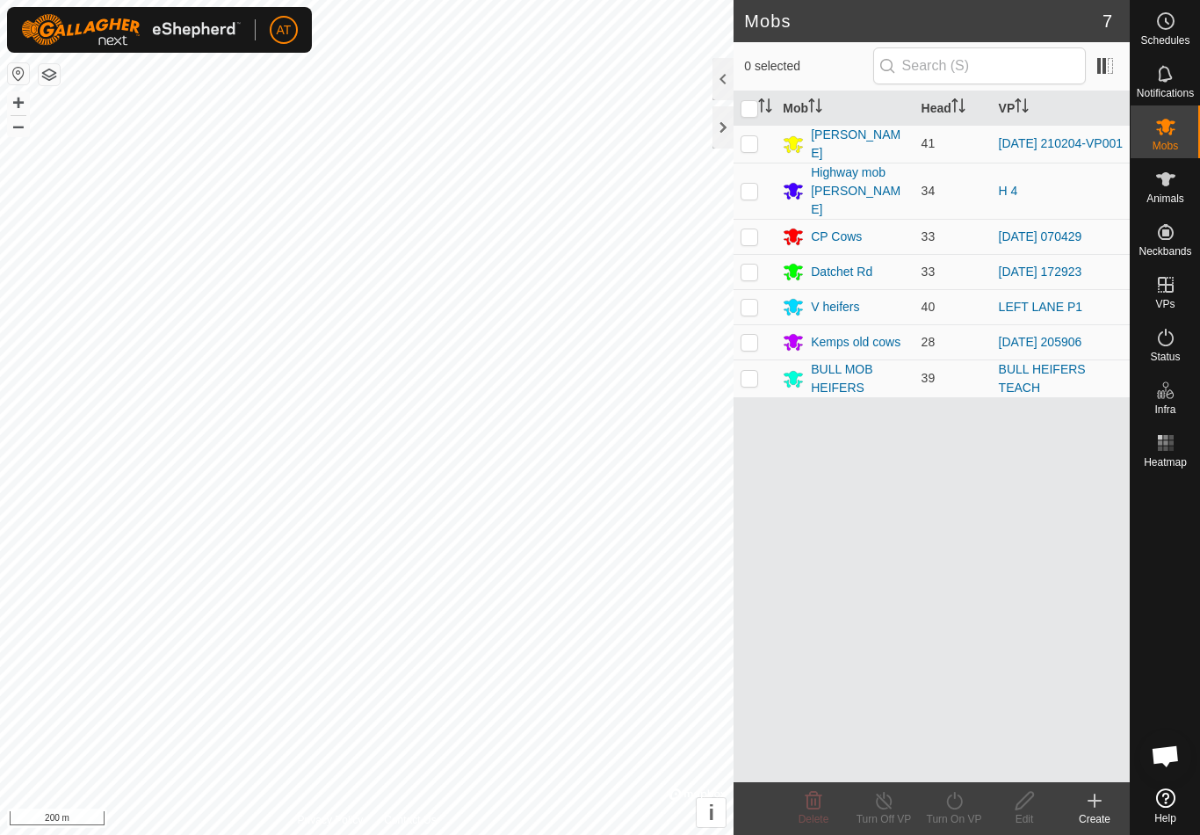
click at [867, 333] on div "Kemps old cows" at bounding box center [856, 342] width 90 height 18
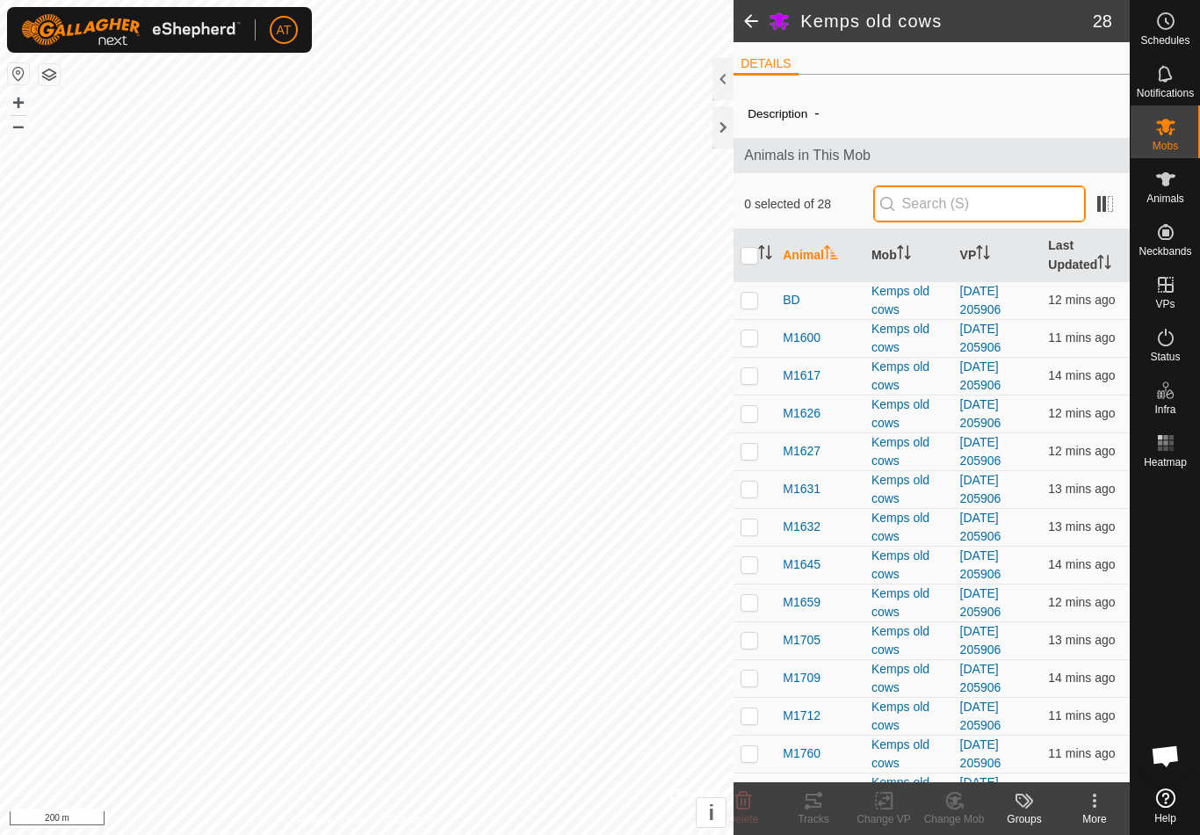
click at [1022, 203] on input "text" at bounding box center [979, 203] width 213 height 37
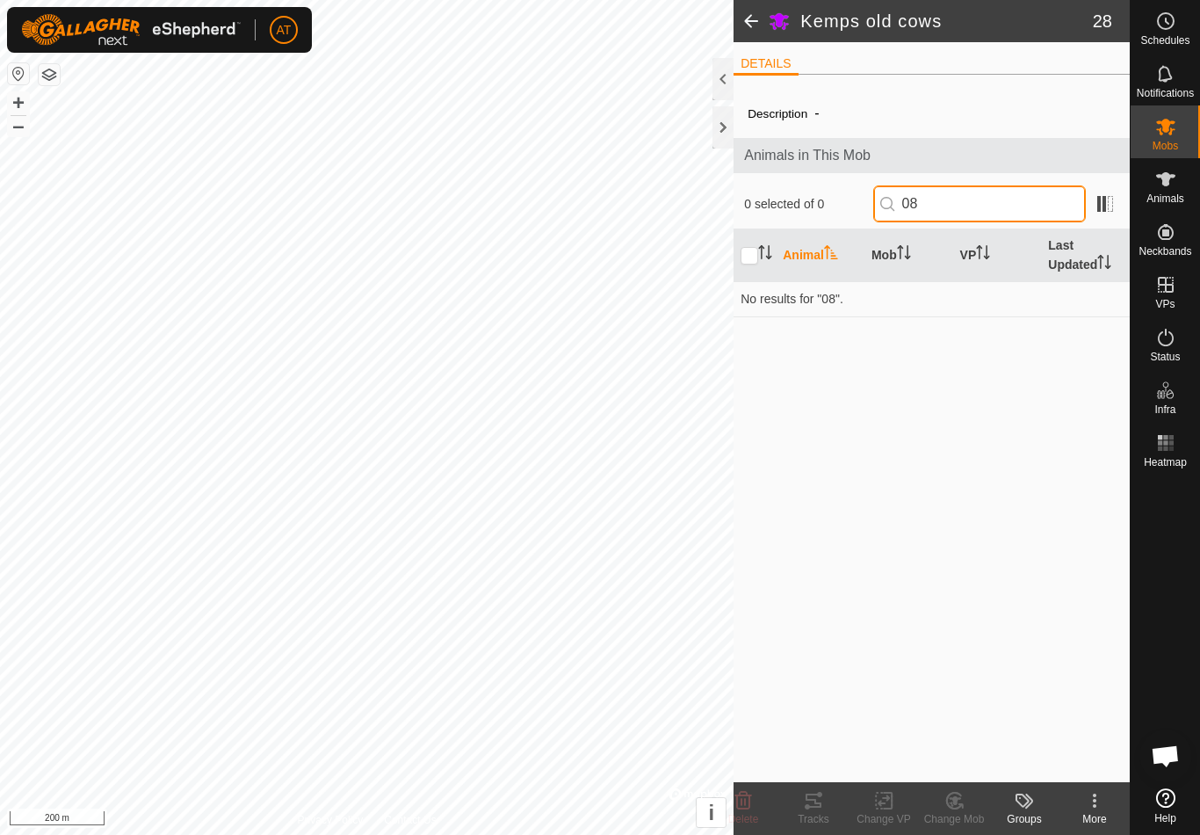
type input "0"
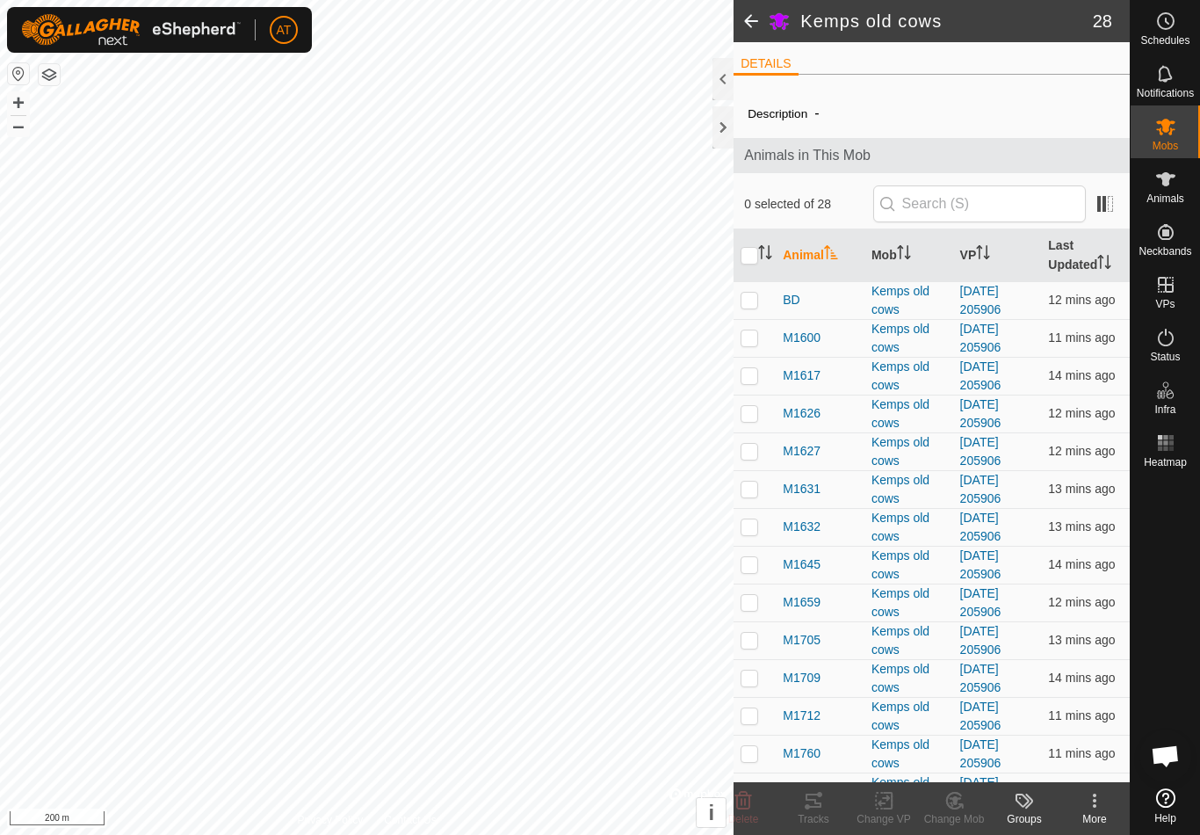
click at [756, 13] on span at bounding box center [751, 21] width 35 height 42
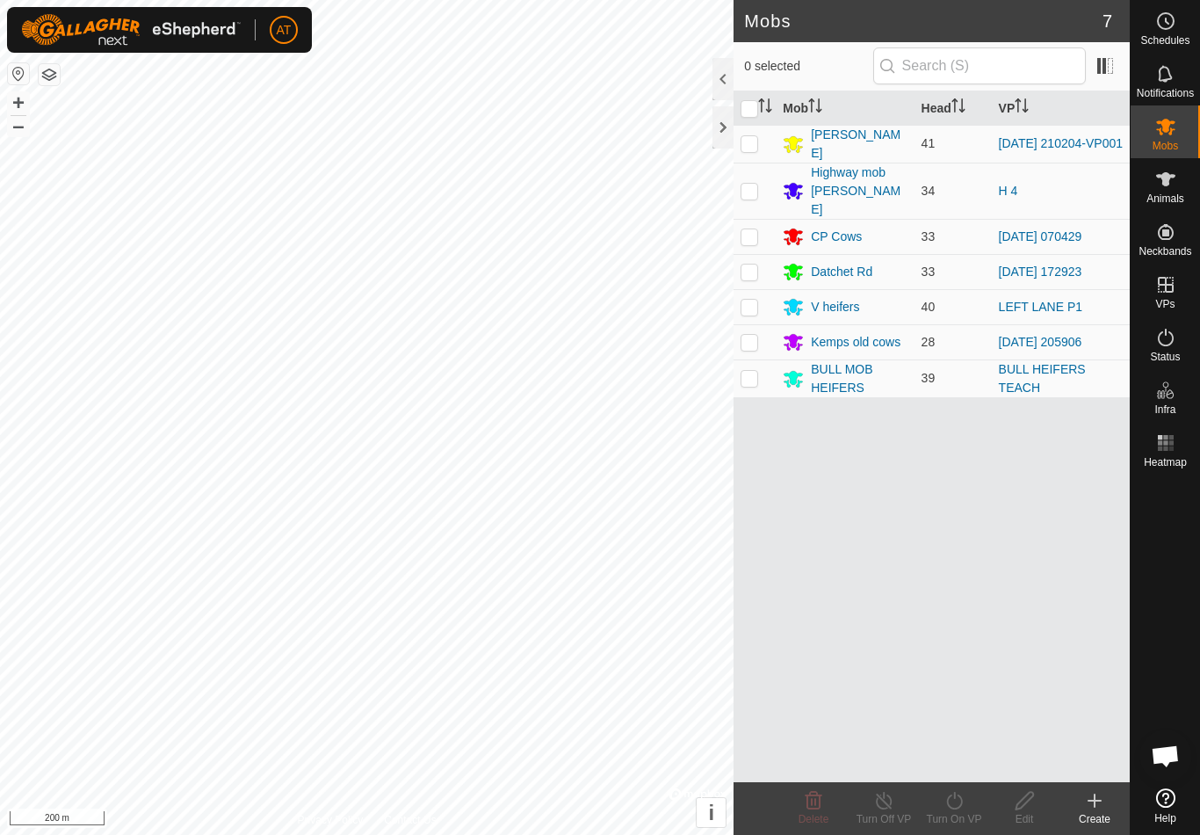
click at [854, 362] on div "BULL MOB HEIFERS" at bounding box center [859, 378] width 96 height 37
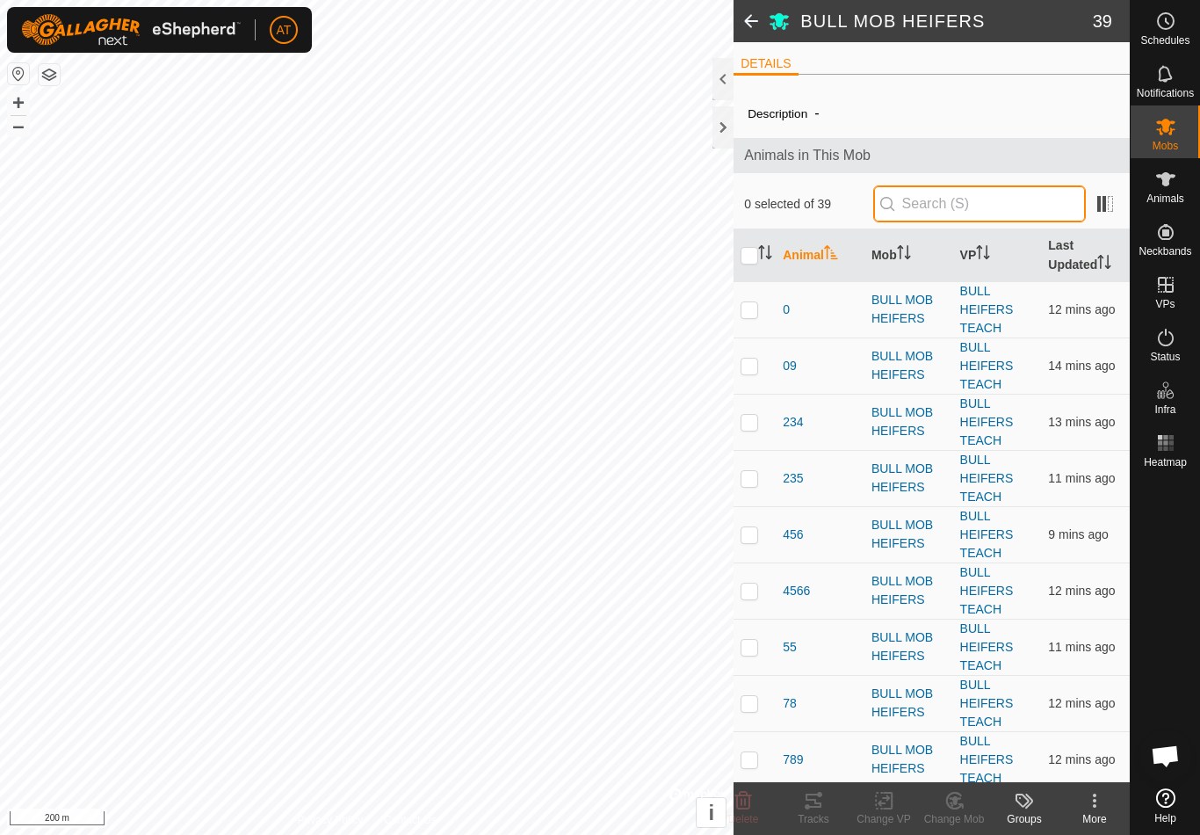
click at [991, 215] on input "text" at bounding box center [979, 203] width 213 height 37
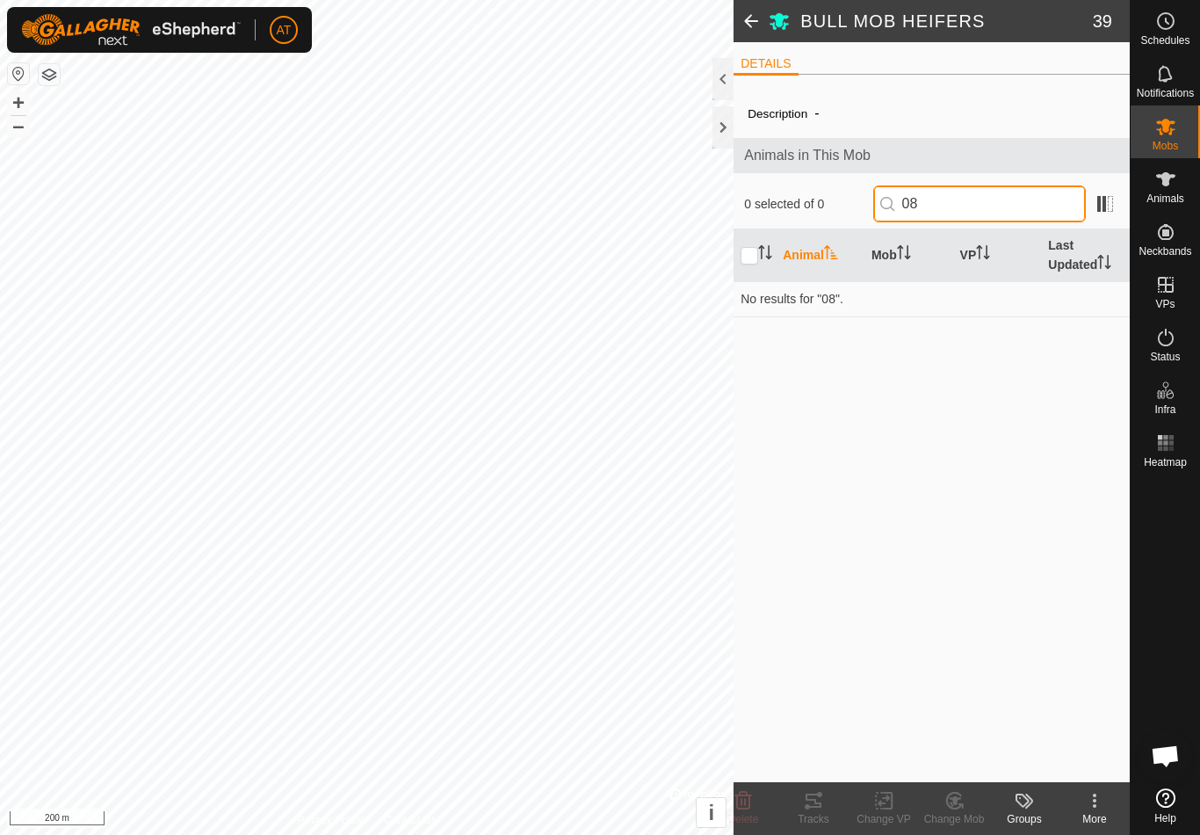
type input "0"
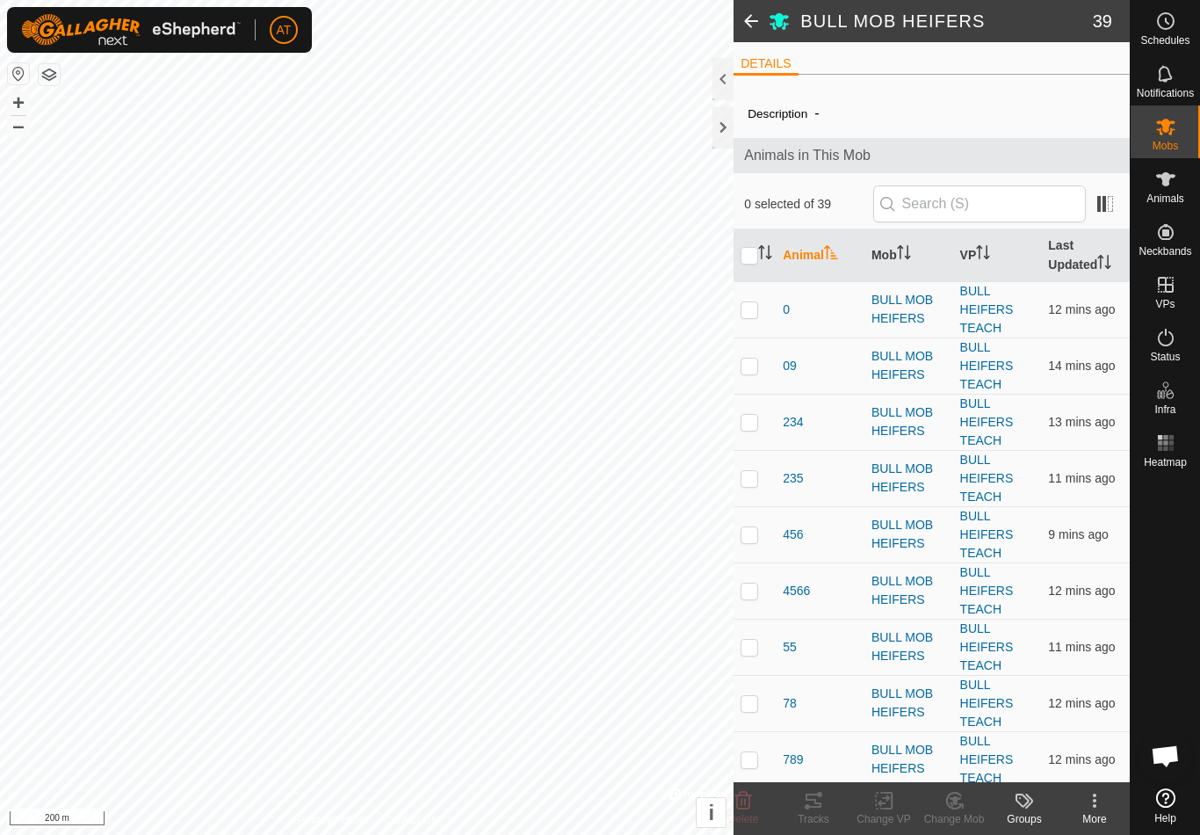
click at [754, 30] on span at bounding box center [751, 21] width 35 height 42
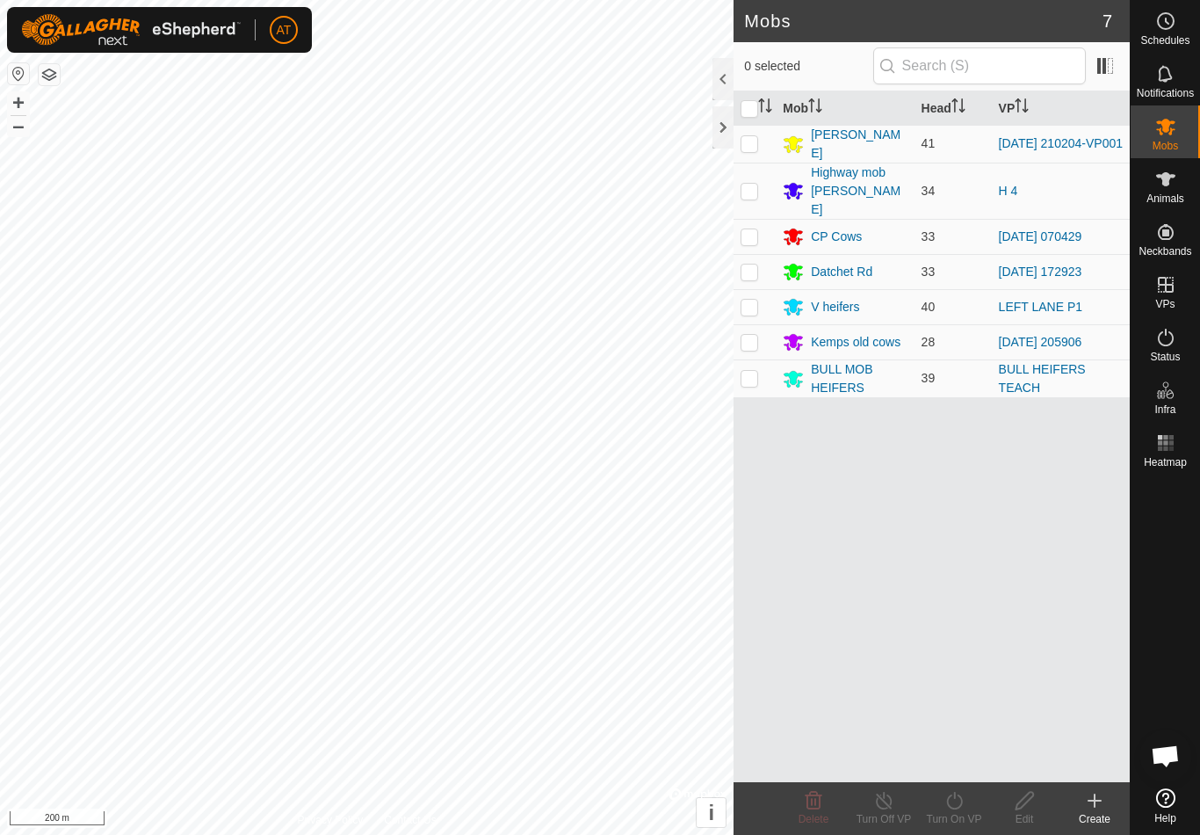
click at [725, 120] on div at bounding box center [722, 127] width 21 height 42
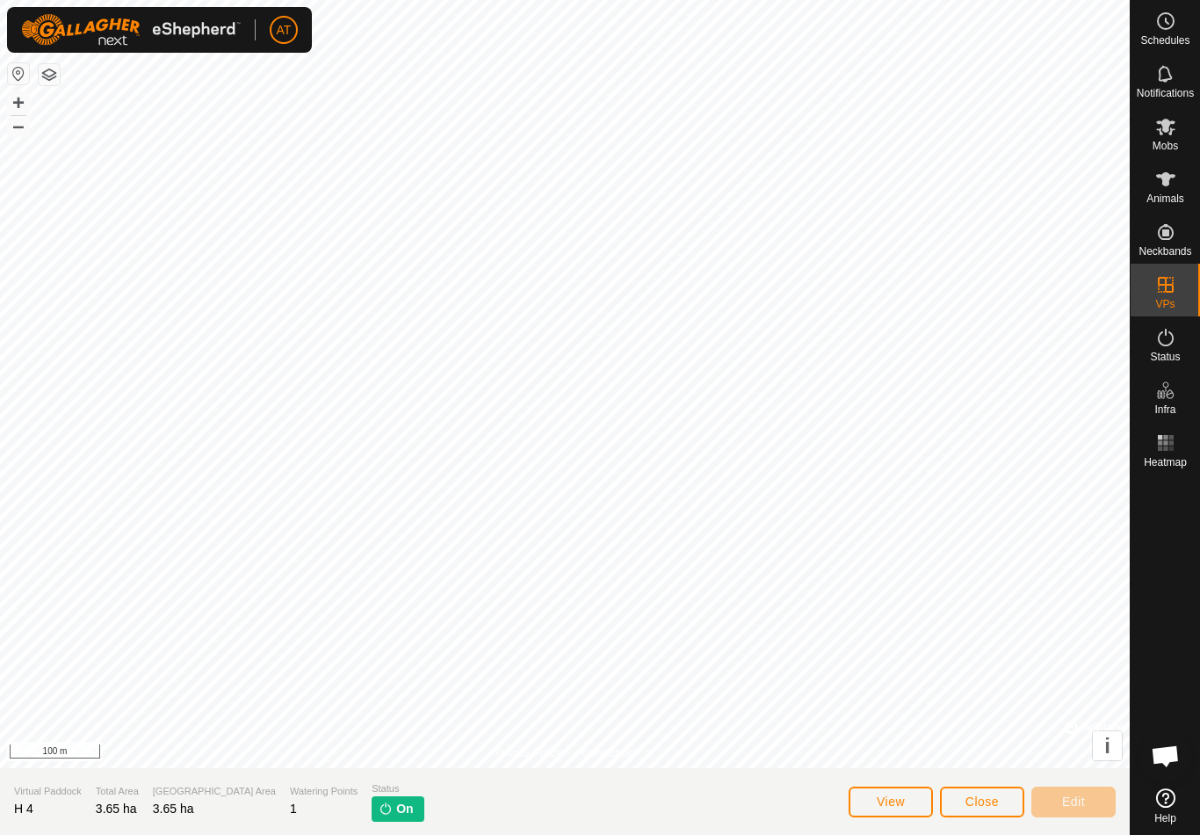
click at [980, 803] on span "Close" at bounding box center [982, 801] width 33 height 14
